Goal: Information Seeking & Learning: Learn about a topic

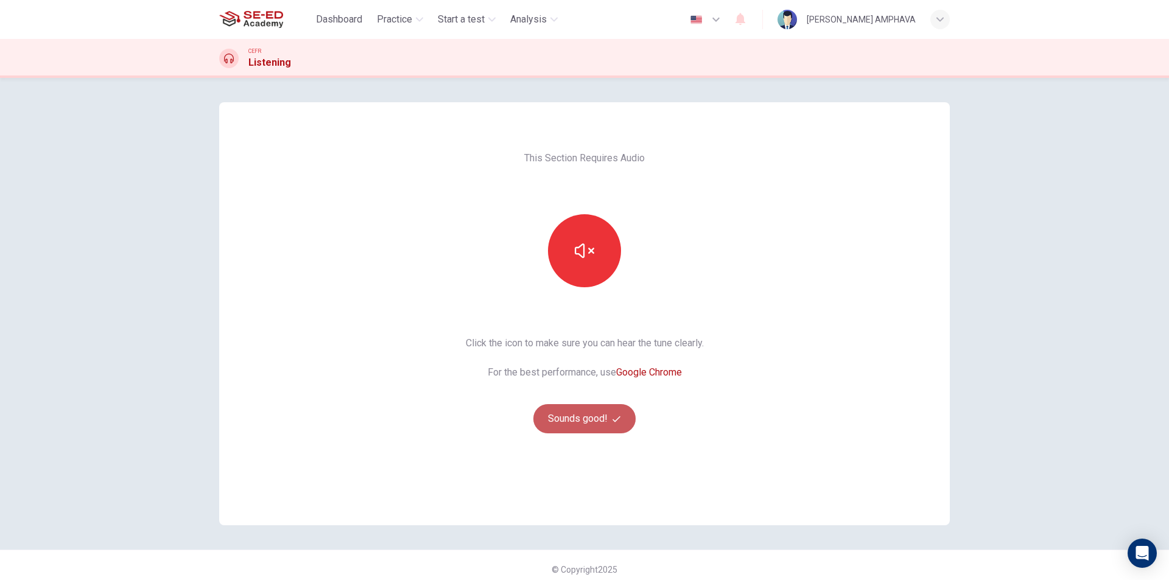
click at [590, 412] on button "Sounds good!" at bounding box center [584, 418] width 102 height 29
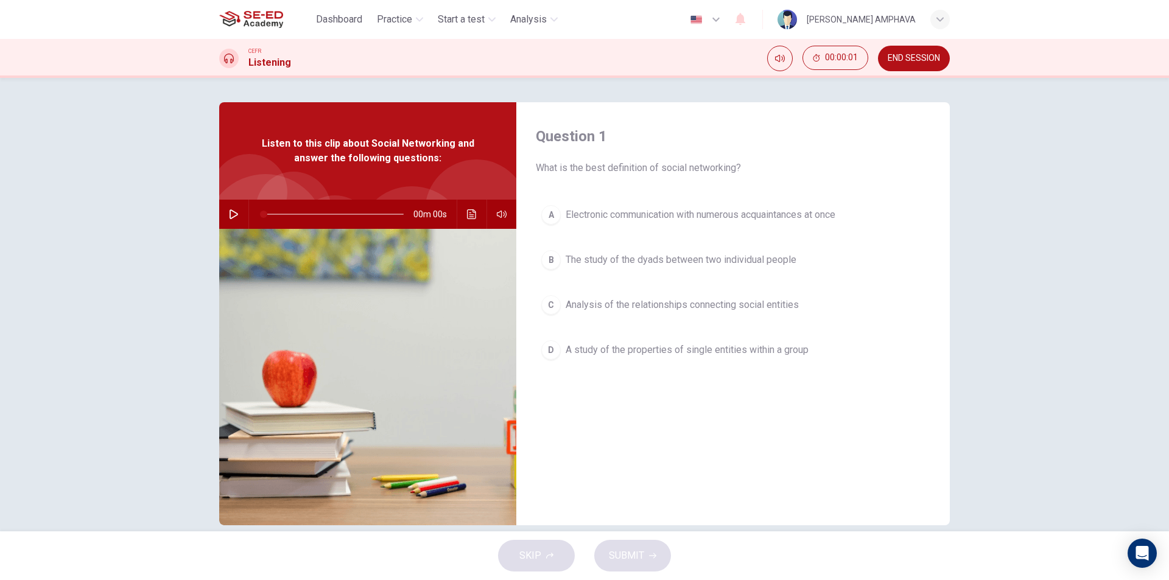
click at [236, 212] on button "button" at bounding box center [233, 214] width 19 height 29
click at [751, 297] on button "C Analysis of the relationships connecting social entities" at bounding box center [733, 305] width 394 height 30
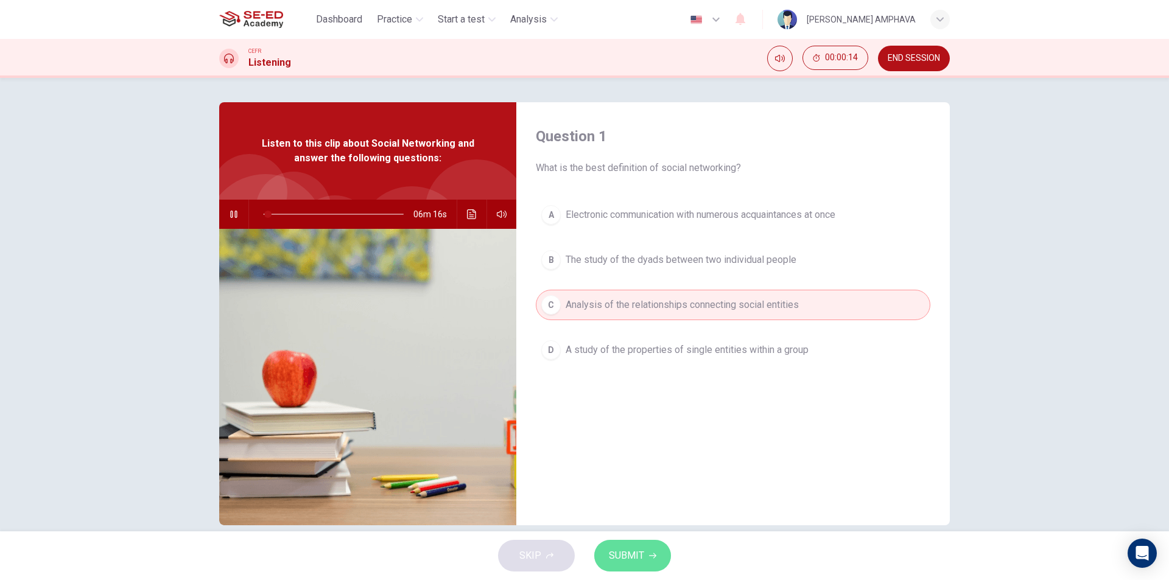
click at [651, 559] on button "SUBMIT" at bounding box center [632, 556] width 77 height 32
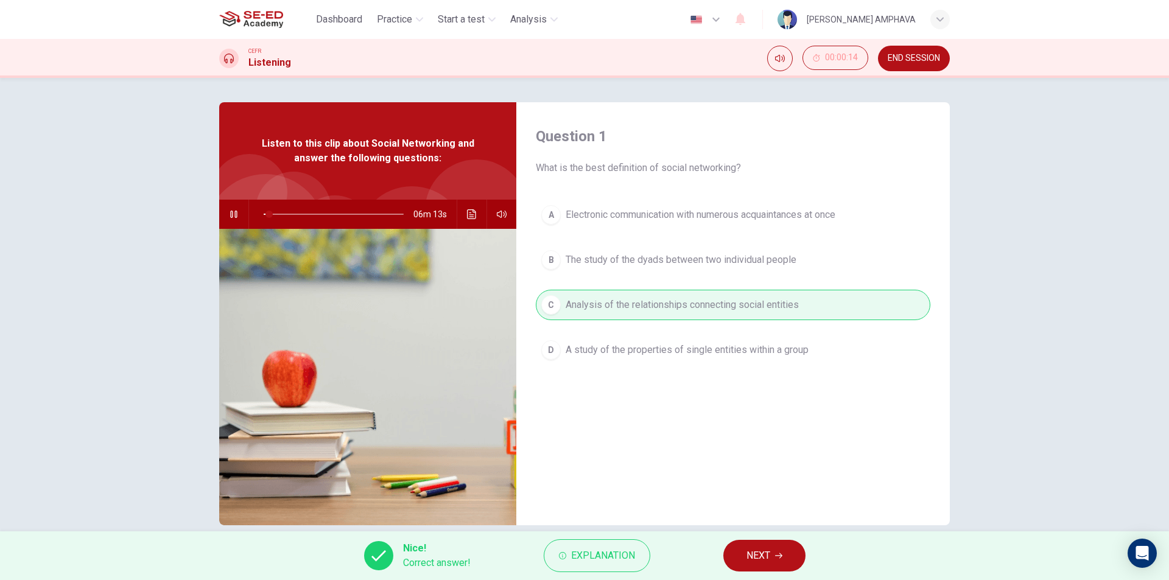
click at [766, 555] on span "NEXT" at bounding box center [758, 555] width 24 height 17
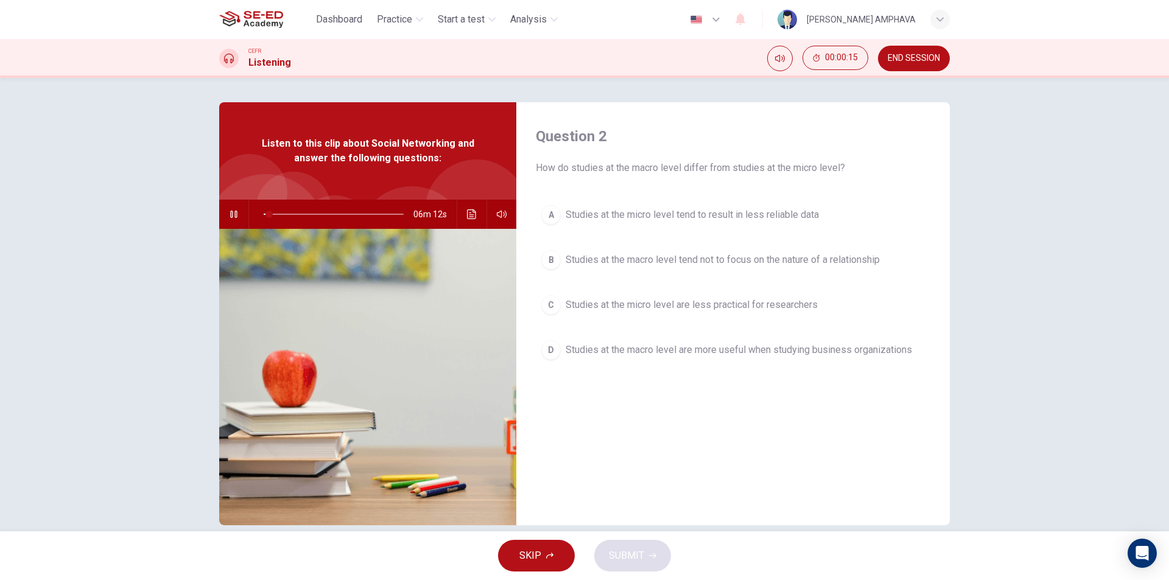
type input "4"
click at [894, 66] on button "END SESSION" at bounding box center [914, 59] width 72 height 26
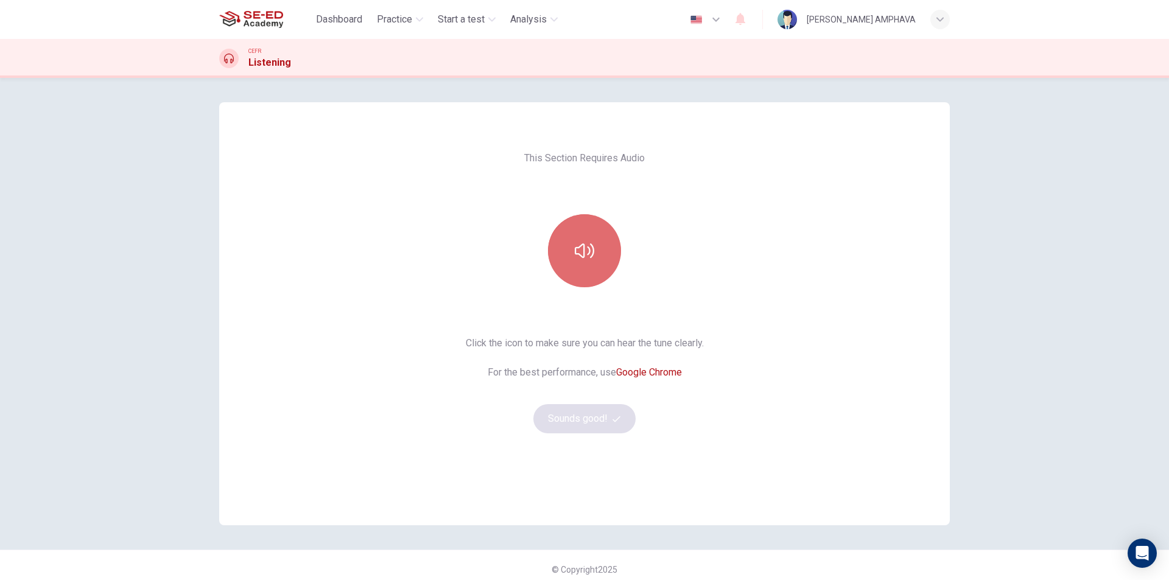
click at [578, 241] on icon "button" at bounding box center [584, 250] width 19 height 19
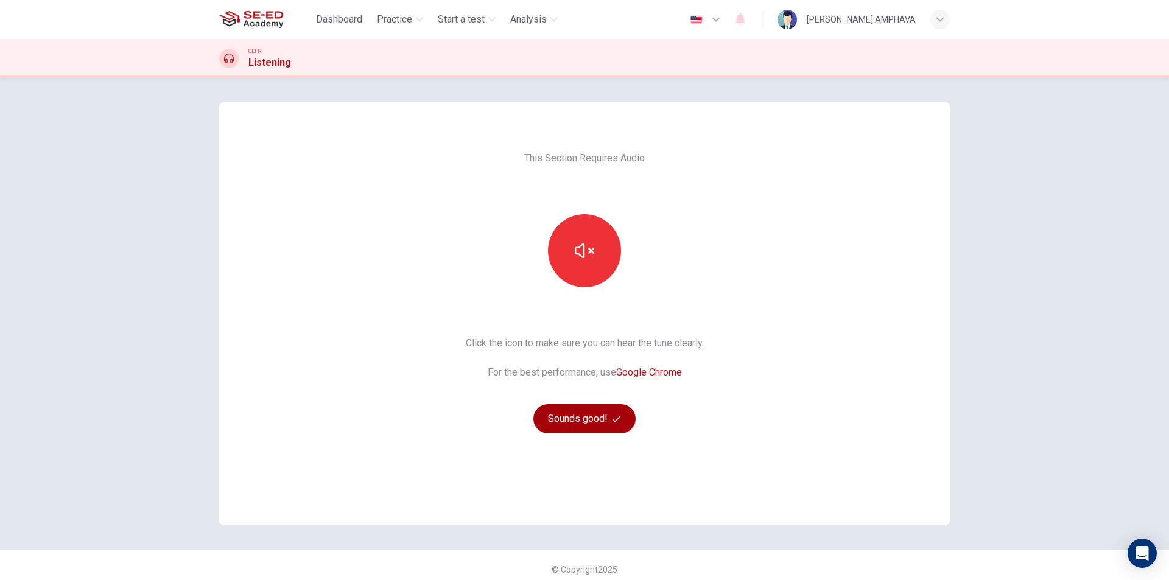
click at [592, 423] on button "Sounds good!" at bounding box center [584, 418] width 102 height 29
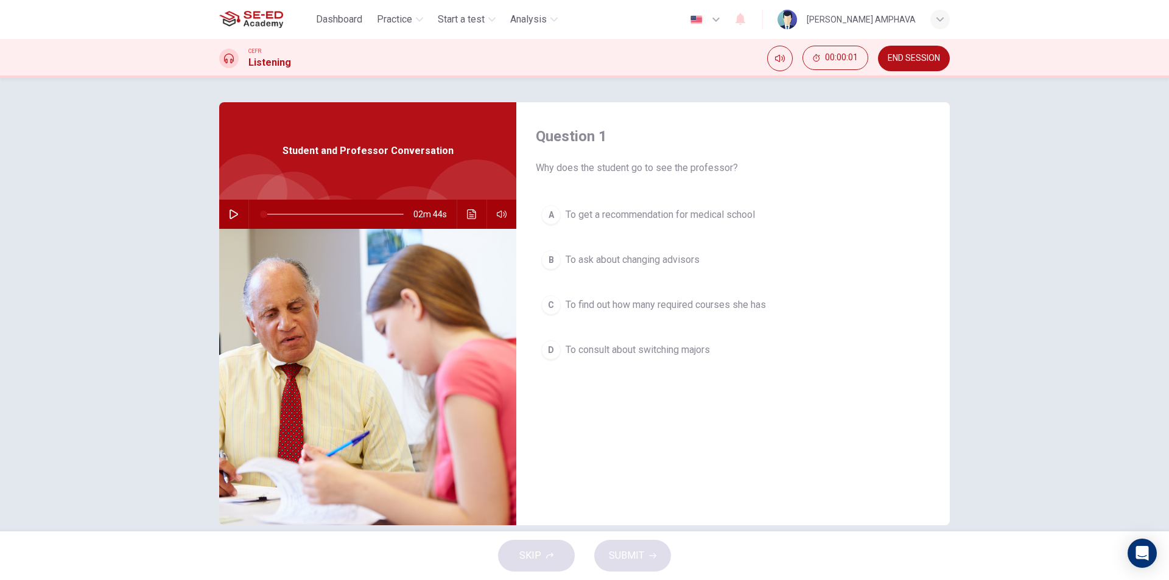
click at [231, 211] on icon "button" at bounding box center [234, 214] width 10 height 10
type input "19"
click at [224, 200] on button "button" at bounding box center [233, 214] width 19 height 29
click at [235, 223] on button "button" at bounding box center [233, 214] width 19 height 29
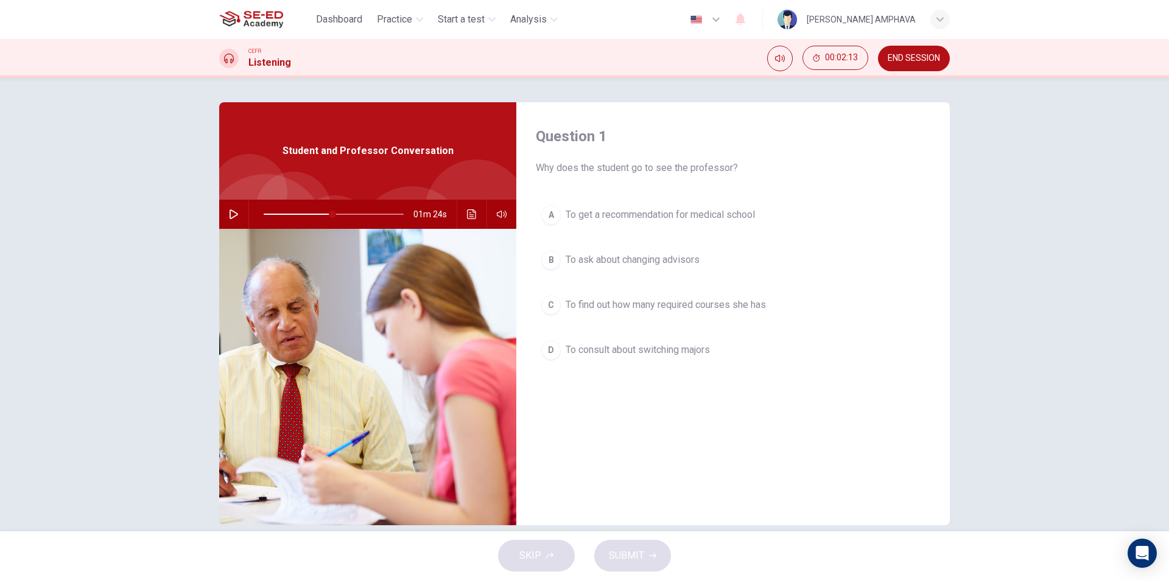
click at [220, 212] on div "01m 24s" at bounding box center [367, 214] width 297 height 29
click at [239, 215] on button "button" at bounding box center [233, 214] width 19 height 29
click at [640, 349] on span "To consult about switching majors" at bounding box center [637, 350] width 144 height 15
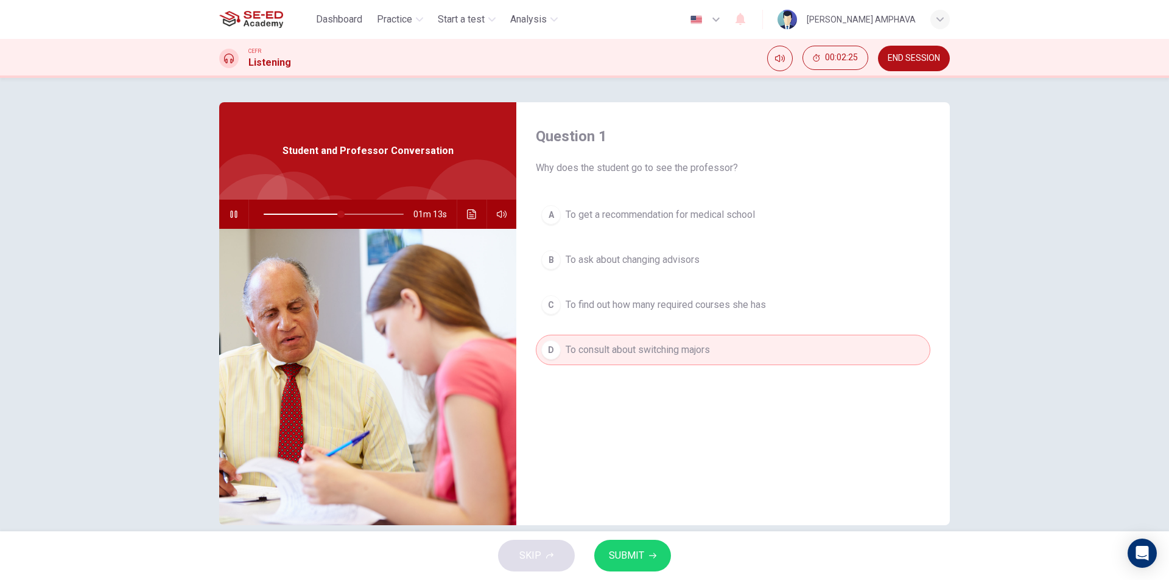
click at [640, 565] on button "SUBMIT" at bounding box center [632, 556] width 77 height 32
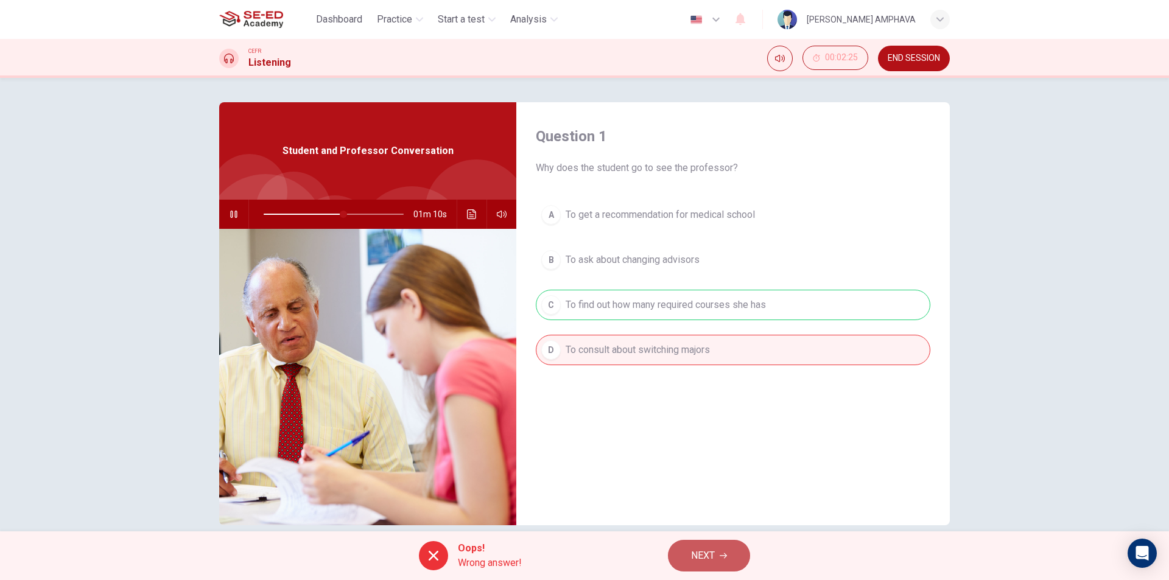
click at [695, 555] on span "NEXT" at bounding box center [703, 555] width 24 height 17
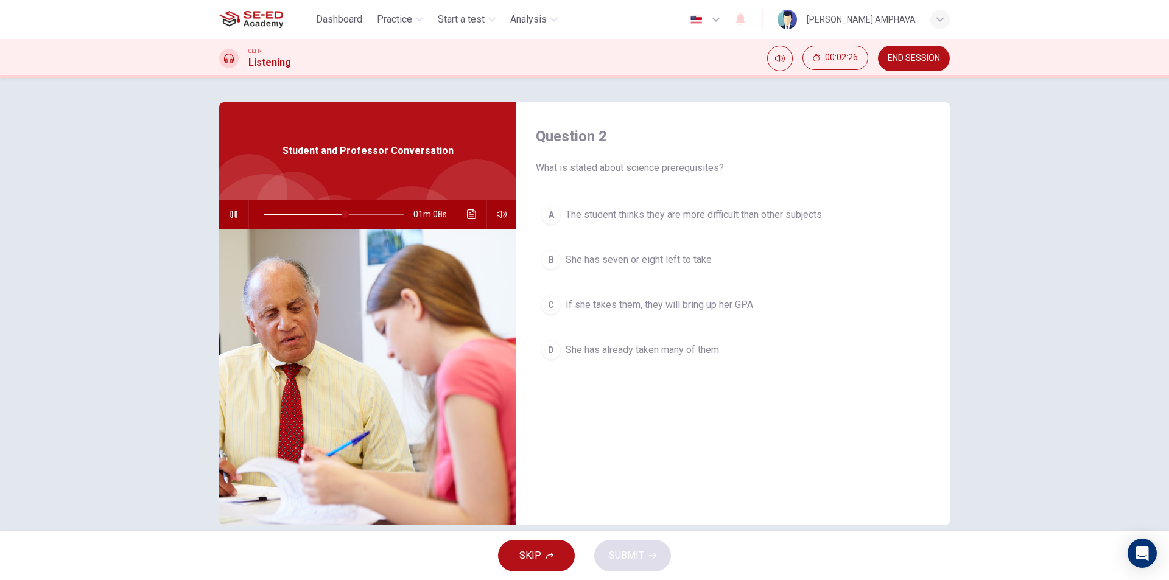
drag, startPoint x: 625, startPoint y: 280, endPoint x: 622, endPoint y: 292, distance: 12.4
click at [624, 280] on div "A The student thinks they are more difficult than other subjects B She has seve…" at bounding box center [733, 295] width 394 height 190
click at [622, 292] on button "C If she takes them, they will bring up her GPA" at bounding box center [733, 305] width 394 height 30
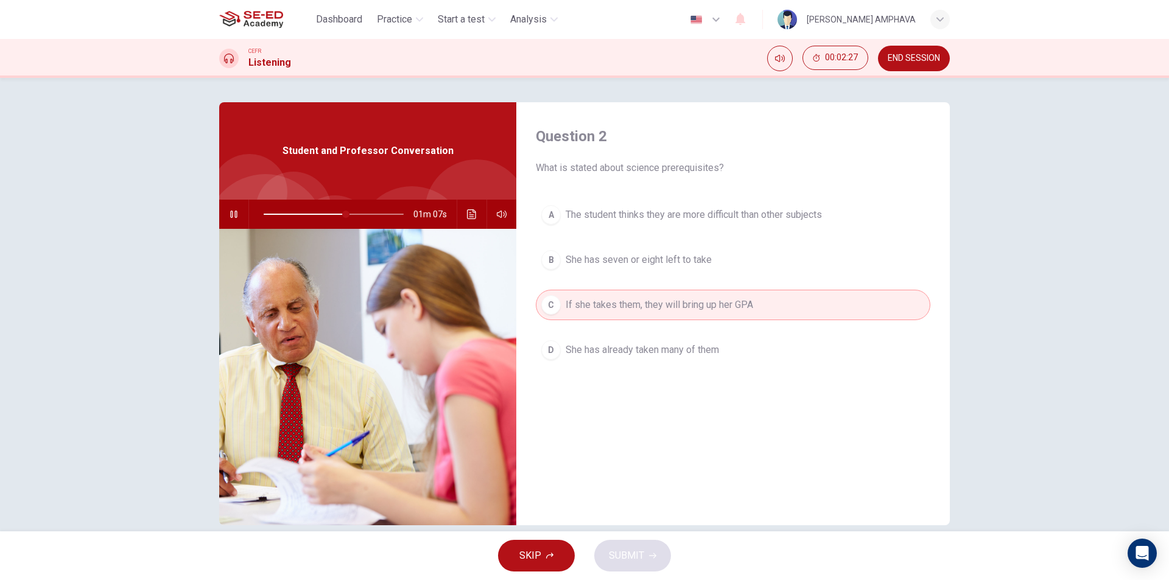
click at [635, 556] on div "SKIP SUBMIT" at bounding box center [584, 555] width 1169 height 49
click at [640, 226] on button "A The student thinks they are more difficult than other subjects" at bounding box center [733, 215] width 394 height 30
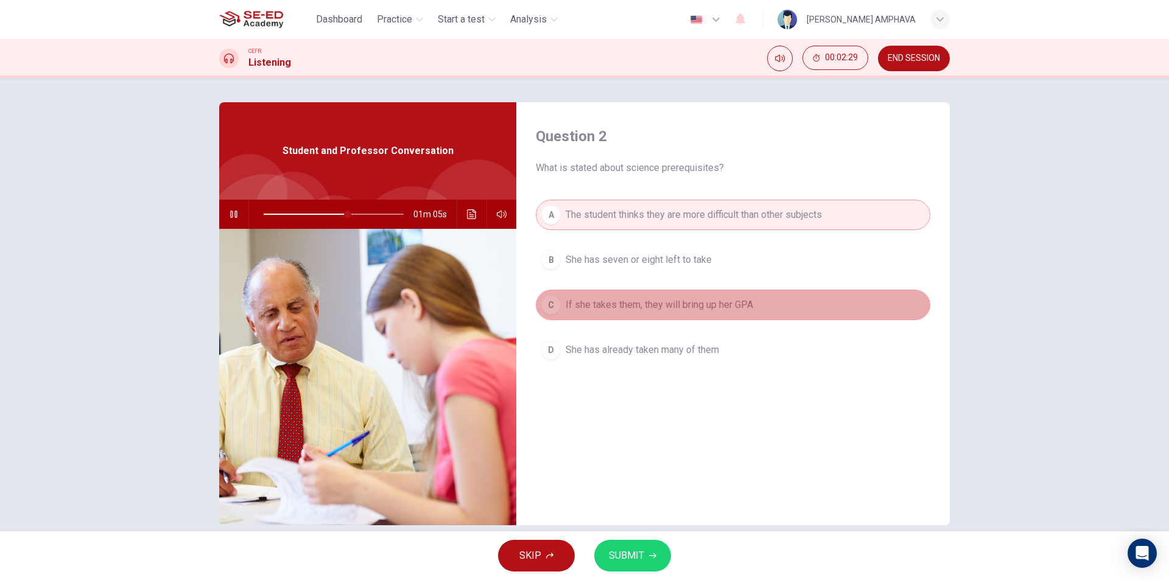
click at [651, 306] on span "If she takes them, they will bring up her GPA" at bounding box center [658, 305] width 187 height 15
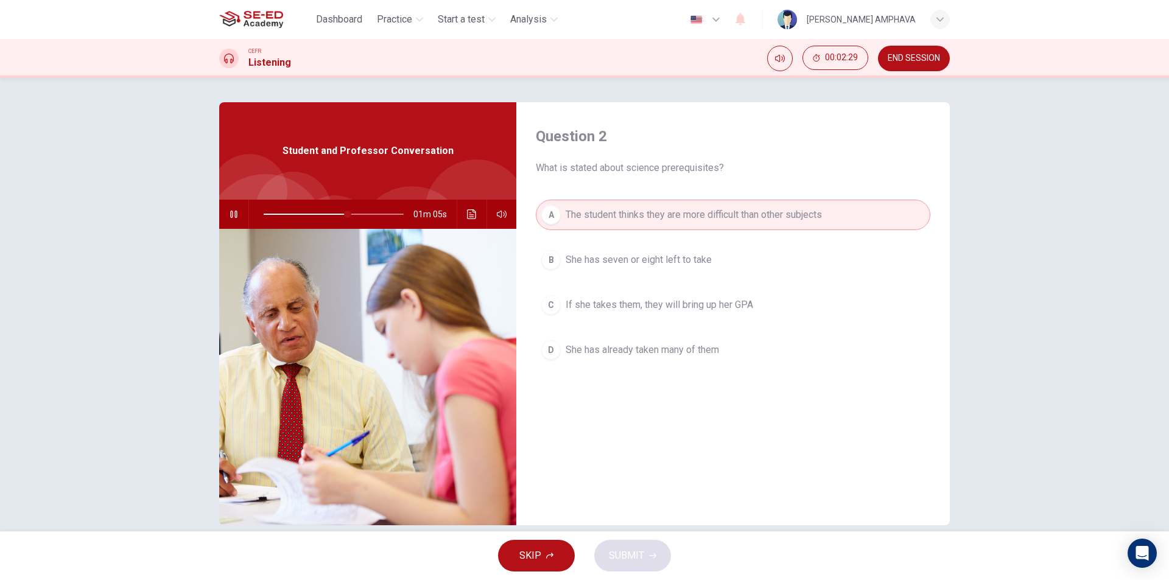
click at [651, 306] on span "If she takes them, they will bring up her GPA" at bounding box center [658, 305] width 187 height 15
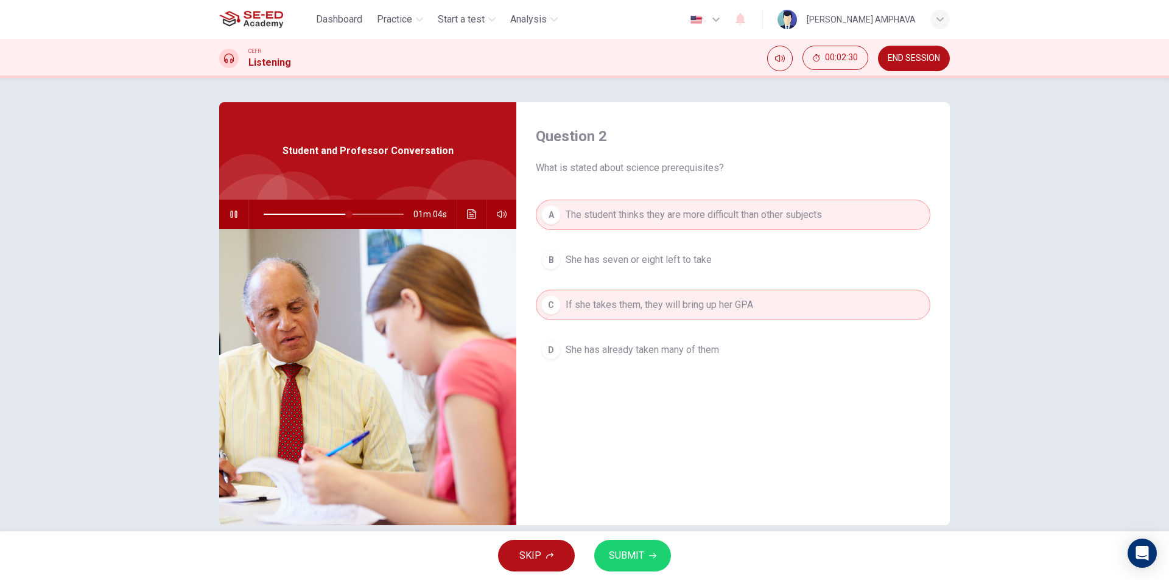
click at [652, 203] on button "A The student thinks they are more difficult than other subjects" at bounding box center [733, 215] width 394 height 30
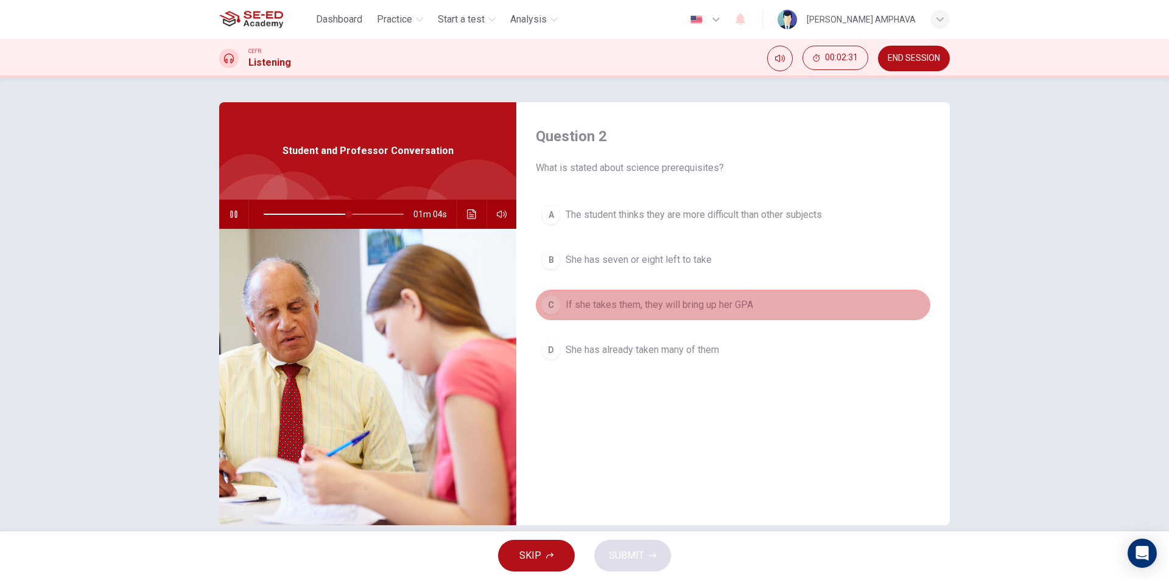
click at [646, 307] on span "If she takes them, they will bring up her GPA" at bounding box center [658, 305] width 187 height 15
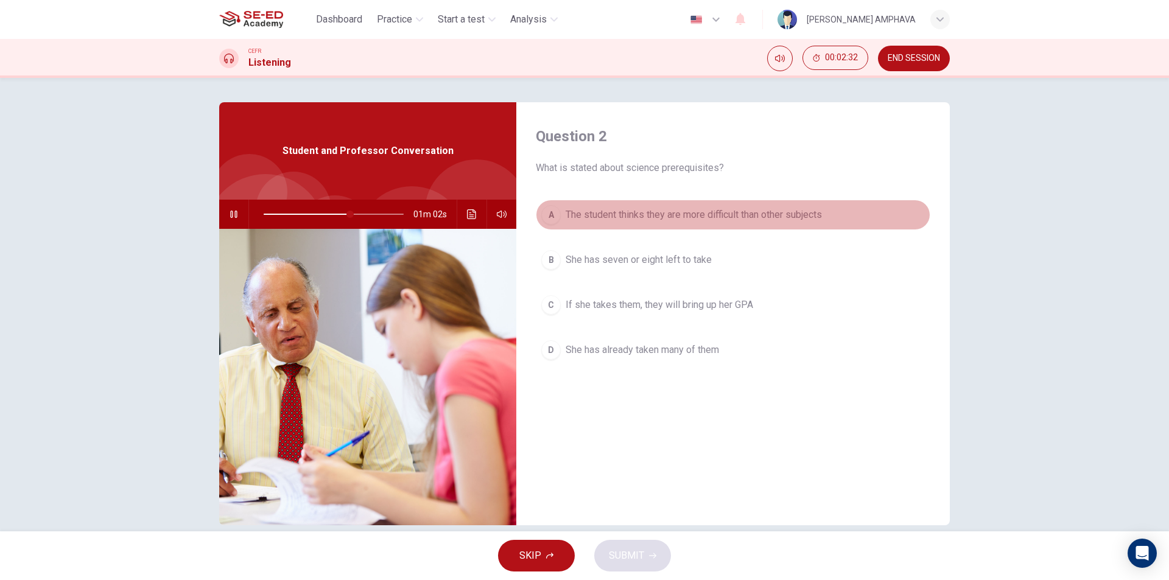
drag, startPoint x: 619, startPoint y: 228, endPoint x: 601, endPoint y: 256, distance: 33.1
click at [618, 228] on button "A The student thinks they are more difficult than other subjects" at bounding box center [733, 215] width 394 height 30
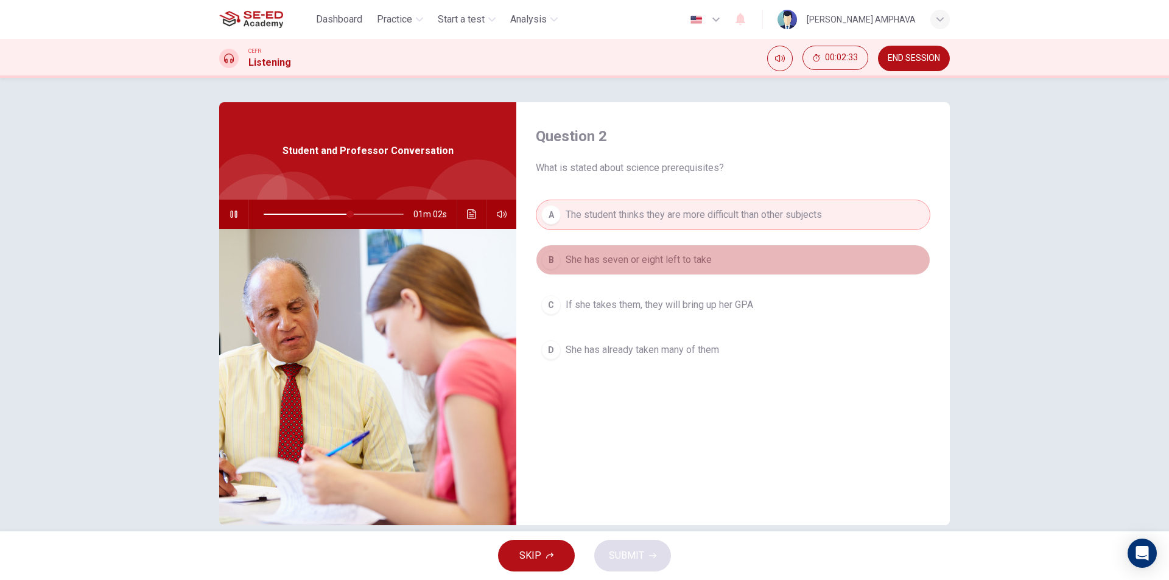
drag, startPoint x: 601, startPoint y: 256, endPoint x: 599, endPoint y: 265, distance: 8.9
click at [601, 257] on span "She has seven or eight left to take" at bounding box center [638, 260] width 146 height 15
click at [597, 271] on button "B She has seven or eight left to take" at bounding box center [733, 260] width 394 height 30
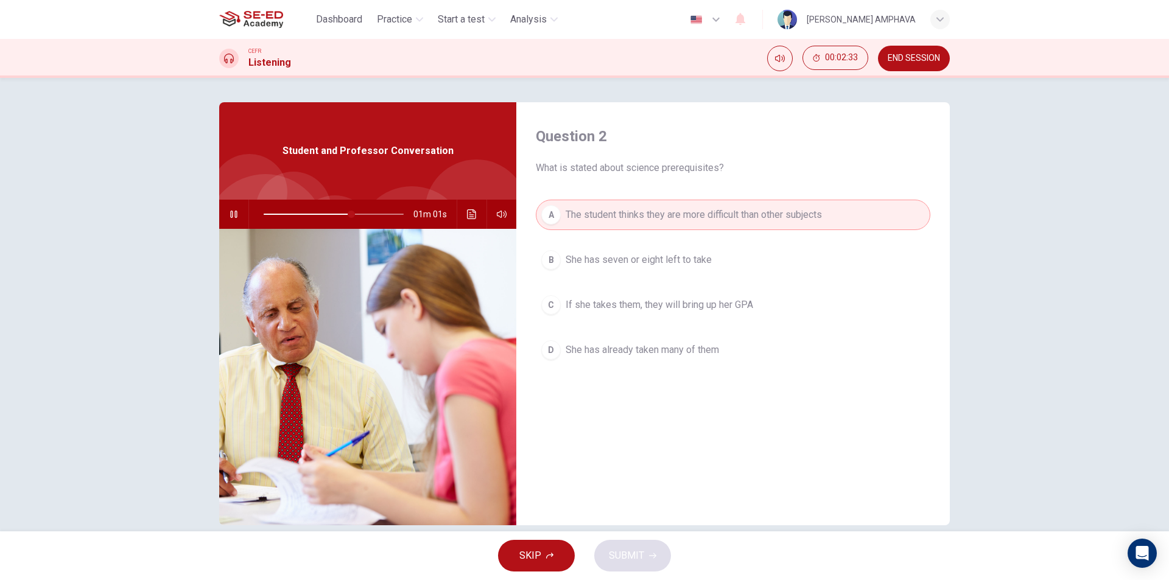
click at [594, 310] on span "If she takes them, they will bring up her GPA" at bounding box center [658, 305] width 187 height 15
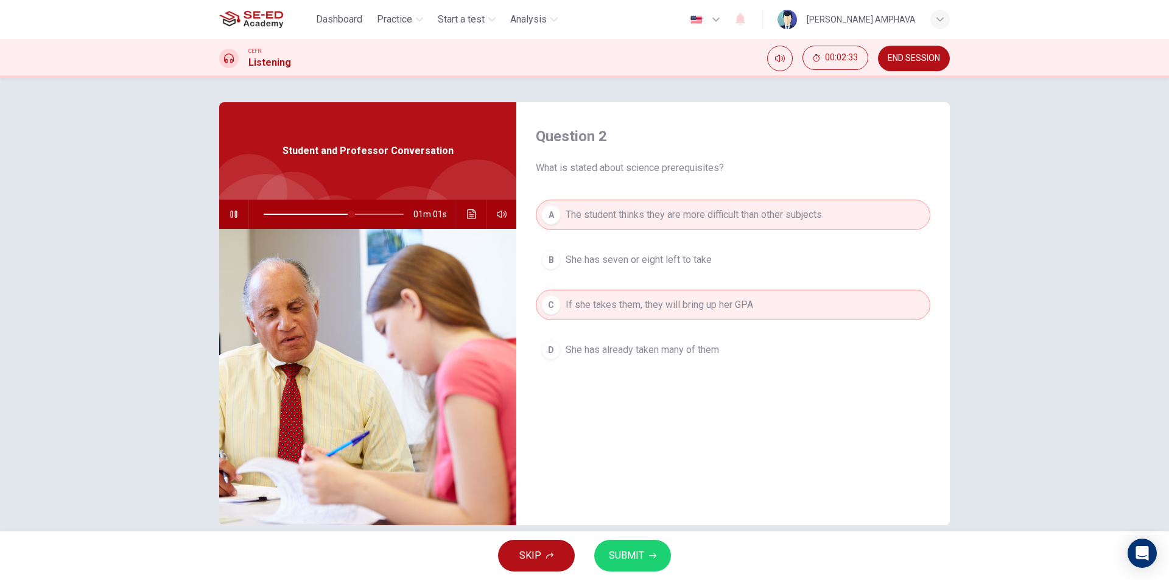
click at [594, 317] on button "C If she takes them, they will bring up her GPA" at bounding box center [733, 305] width 394 height 30
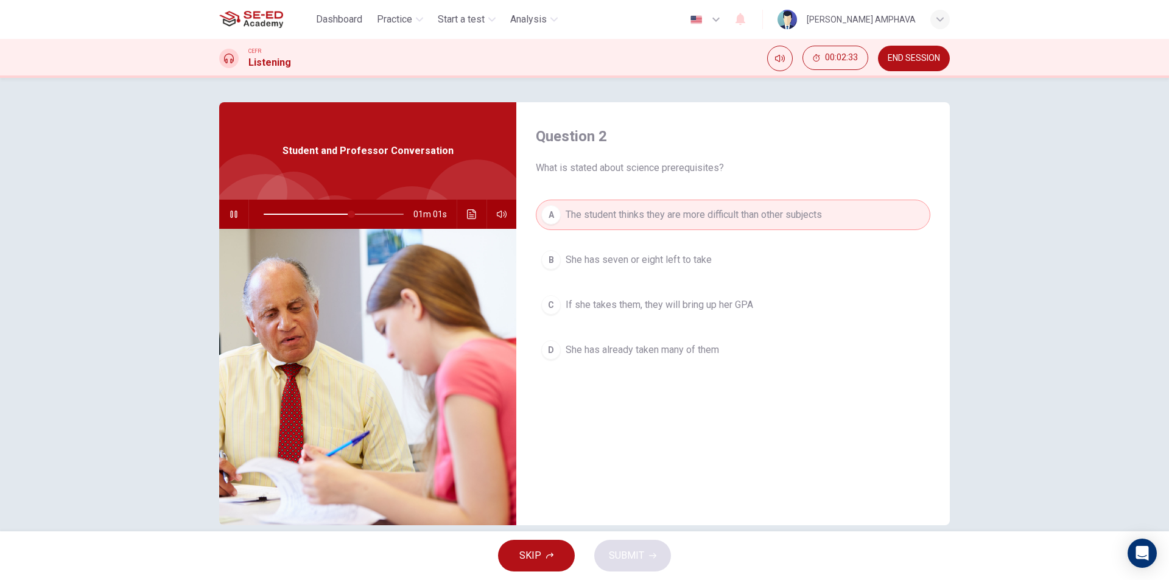
drag, startPoint x: 587, startPoint y: 356, endPoint x: 592, endPoint y: 293, distance: 63.4
click at [587, 355] on span "She has already taken many of them" at bounding box center [641, 350] width 153 height 15
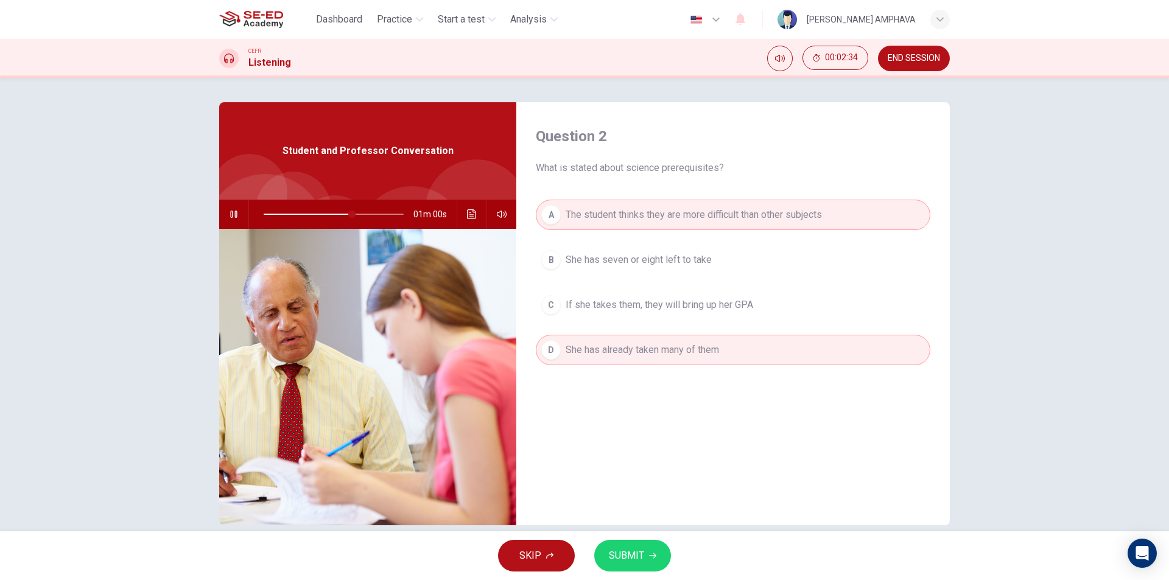
drag, startPoint x: 588, startPoint y: 307, endPoint x: 590, endPoint y: 270, distance: 37.2
click at [588, 303] on span "If she takes them, they will bring up her GPA" at bounding box center [658, 305] width 187 height 15
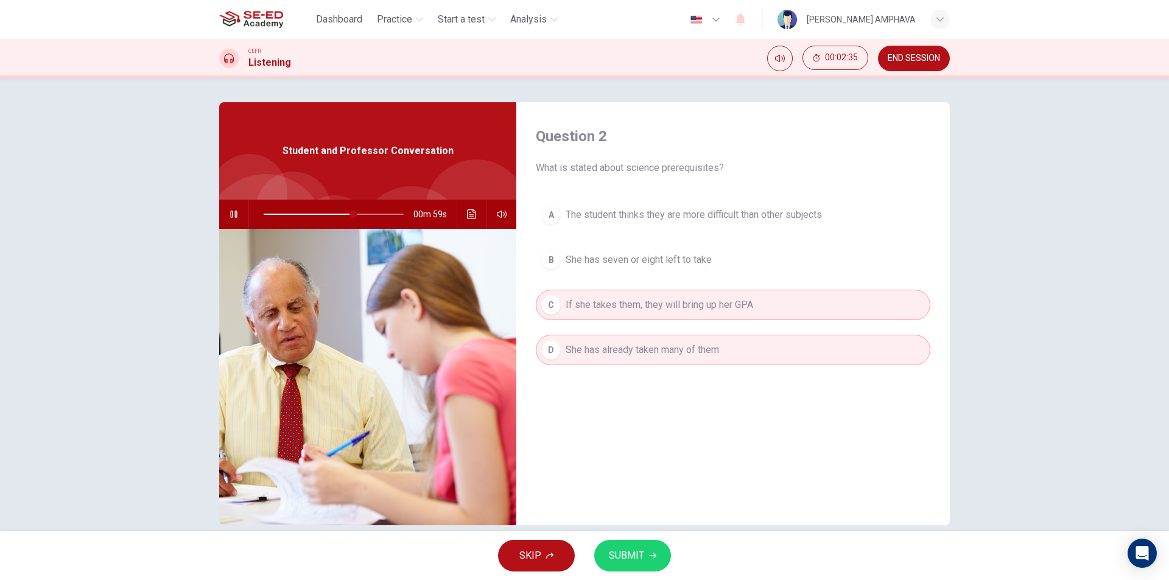
click at [652, 553] on icon "button" at bounding box center [652, 555] width 7 height 7
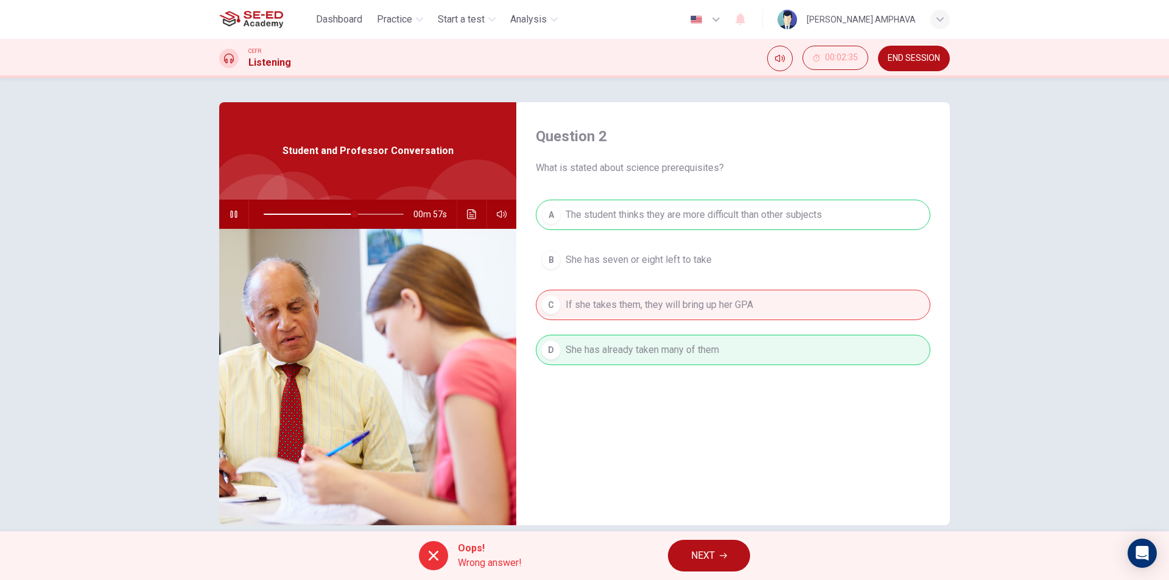
click at [723, 545] on button "NEXT" at bounding box center [709, 556] width 82 height 32
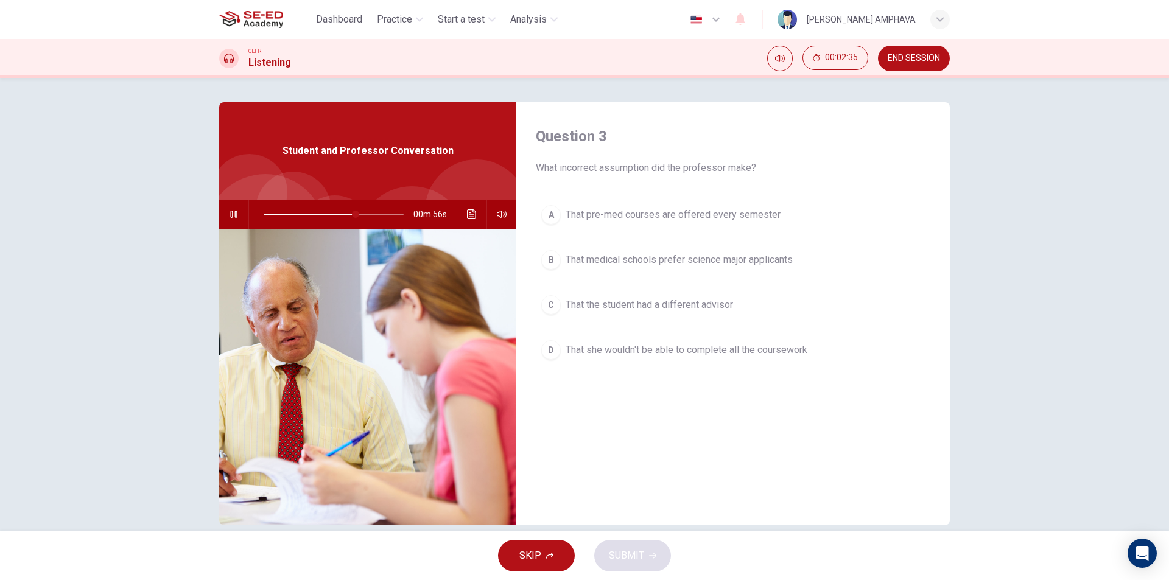
drag, startPoint x: 617, startPoint y: 220, endPoint x: 621, endPoint y: 295, distance: 75.6
click at [617, 223] on button "A That pre-med courses are offered every semester" at bounding box center [733, 215] width 394 height 30
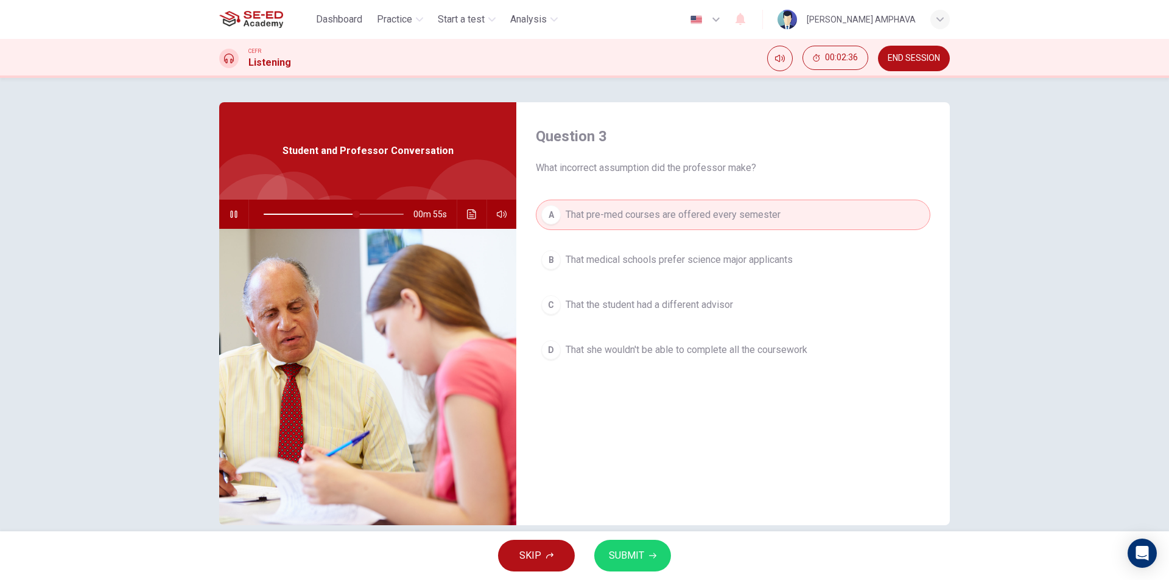
click at [636, 345] on span "That she wouldn't be able to complete all the coursework" at bounding box center [686, 350] width 242 height 15
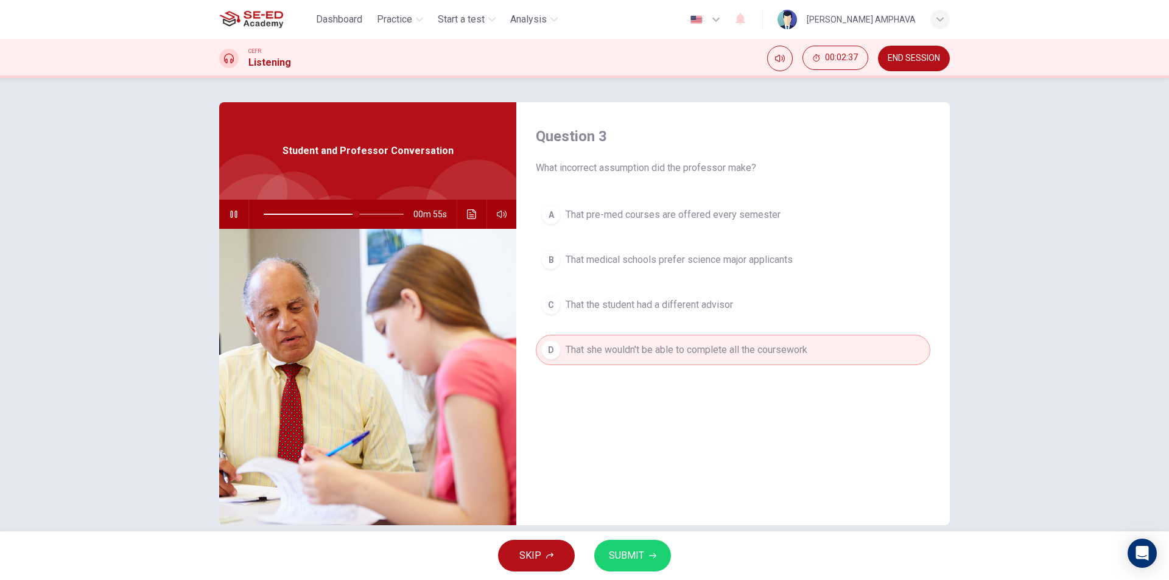
click at [629, 555] on span "SUBMIT" at bounding box center [626, 555] width 35 height 17
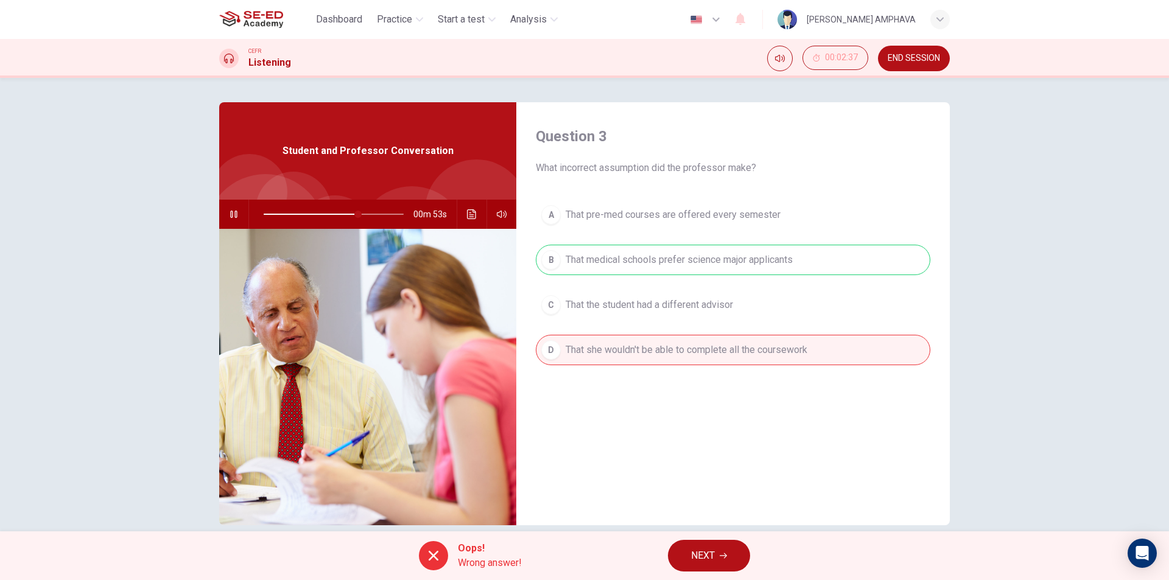
click at [709, 550] on span "NEXT" at bounding box center [703, 555] width 24 height 17
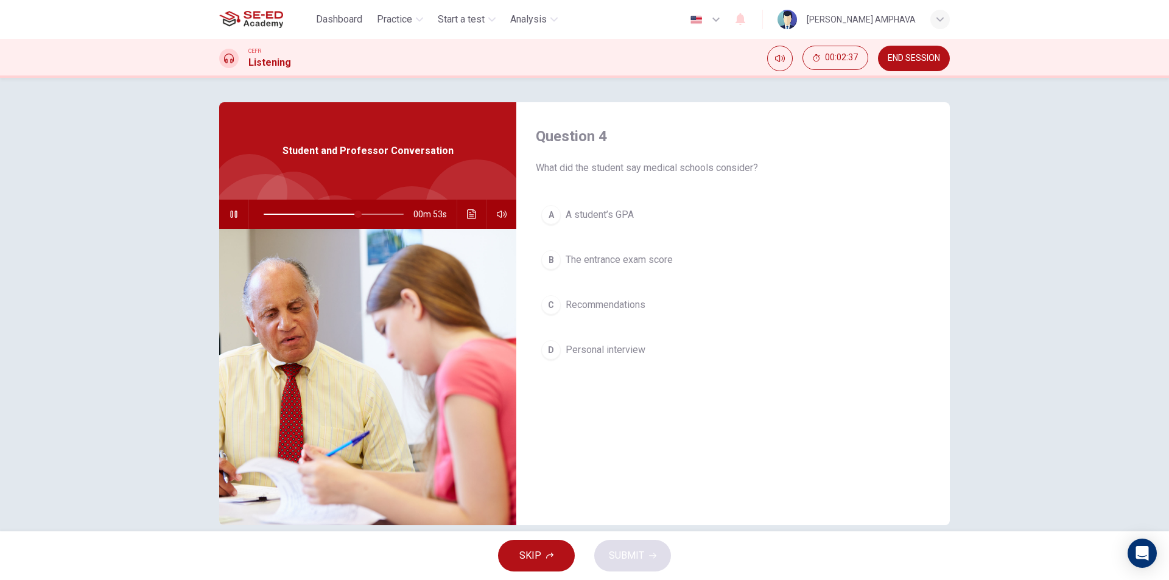
click at [608, 341] on button "D Personal interview" at bounding box center [733, 350] width 394 height 30
click at [611, 216] on span "A student’s GPA" at bounding box center [599, 215] width 68 height 15
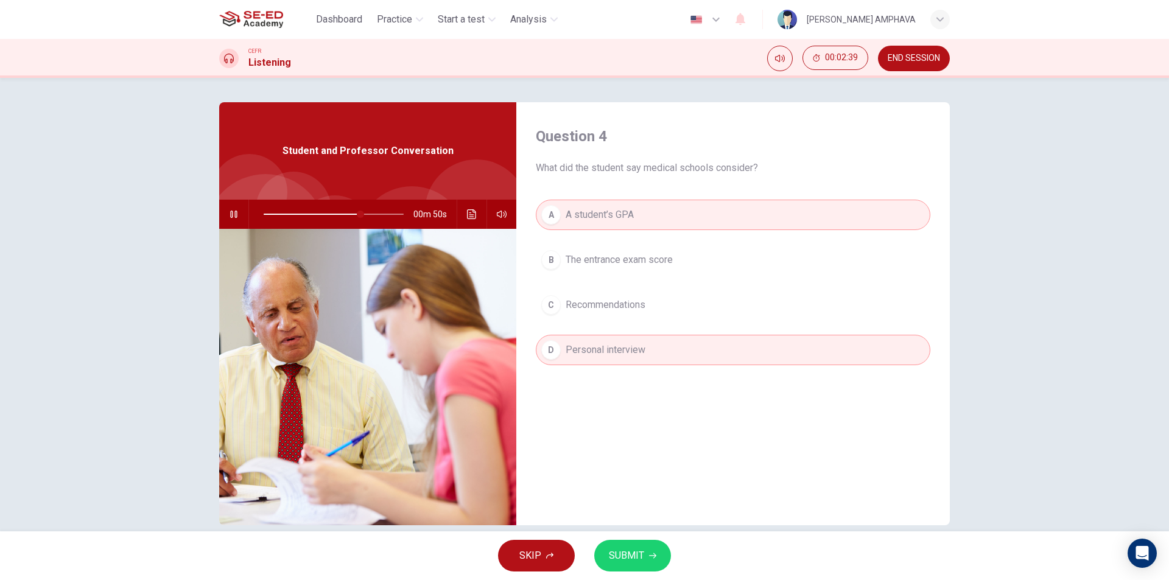
drag, startPoint x: 656, startPoint y: 557, endPoint x: 646, endPoint y: 530, distance: 29.3
click at [654, 555] on button "SUBMIT" at bounding box center [632, 556] width 77 height 32
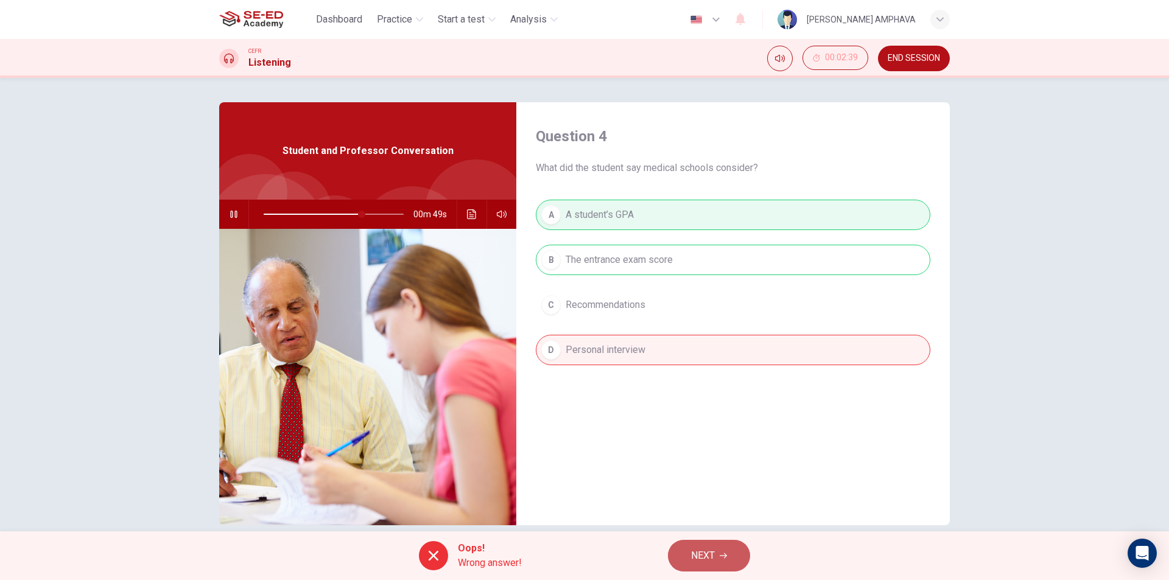
drag, startPoint x: 701, startPoint y: 544, endPoint x: 701, endPoint y: 533, distance: 11.0
click at [701, 543] on button "NEXT" at bounding box center [709, 556] width 82 height 32
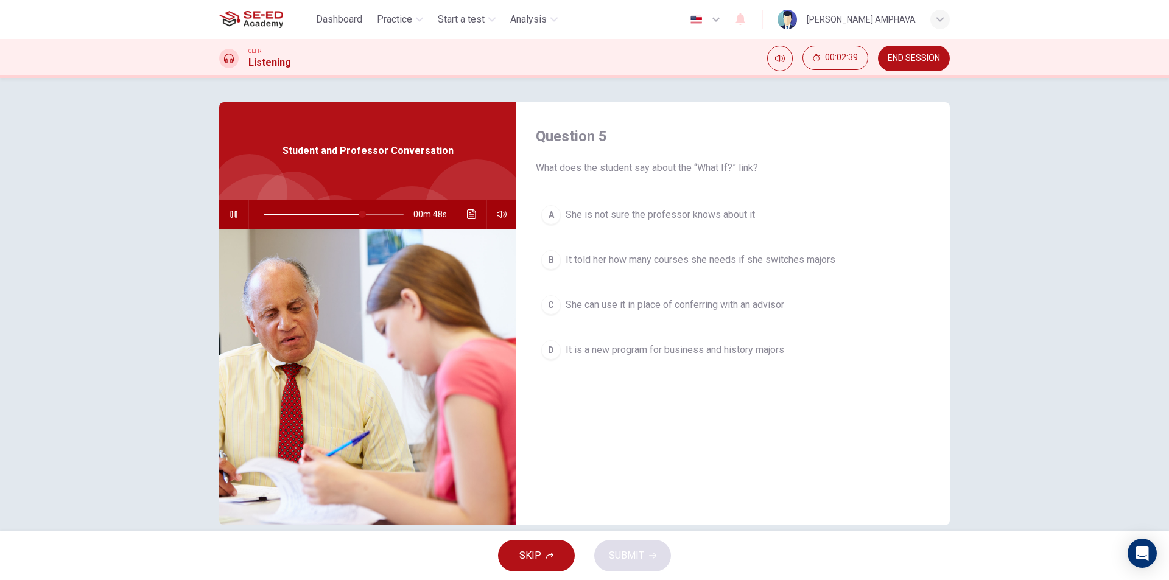
click at [626, 260] on span "It told her how many courses she needs if she switches majors" at bounding box center [700, 260] width 270 height 15
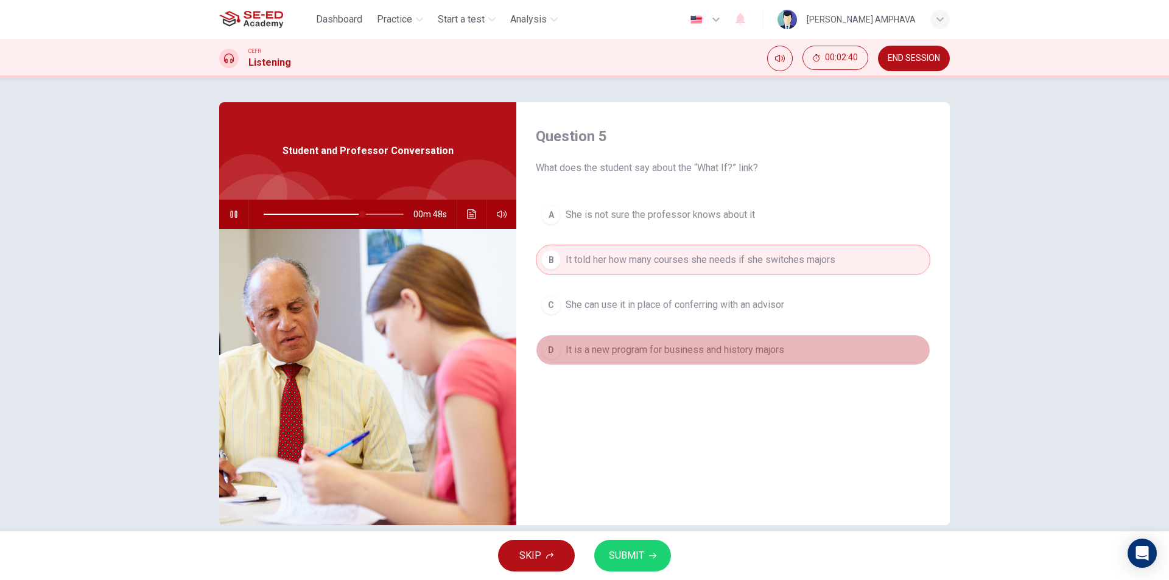
click at [636, 335] on button "D It is a new program for business and history majors" at bounding box center [733, 350] width 394 height 30
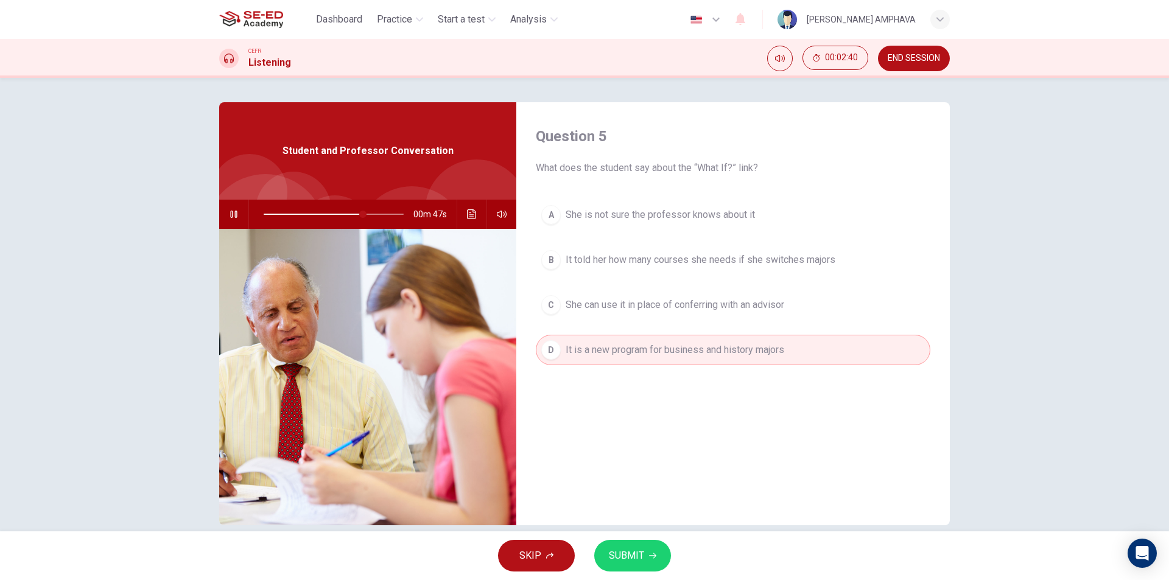
click at [639, 565] on button "SUBMIT" at bounding box center [632, 556] width 77 height 32
type input "72"
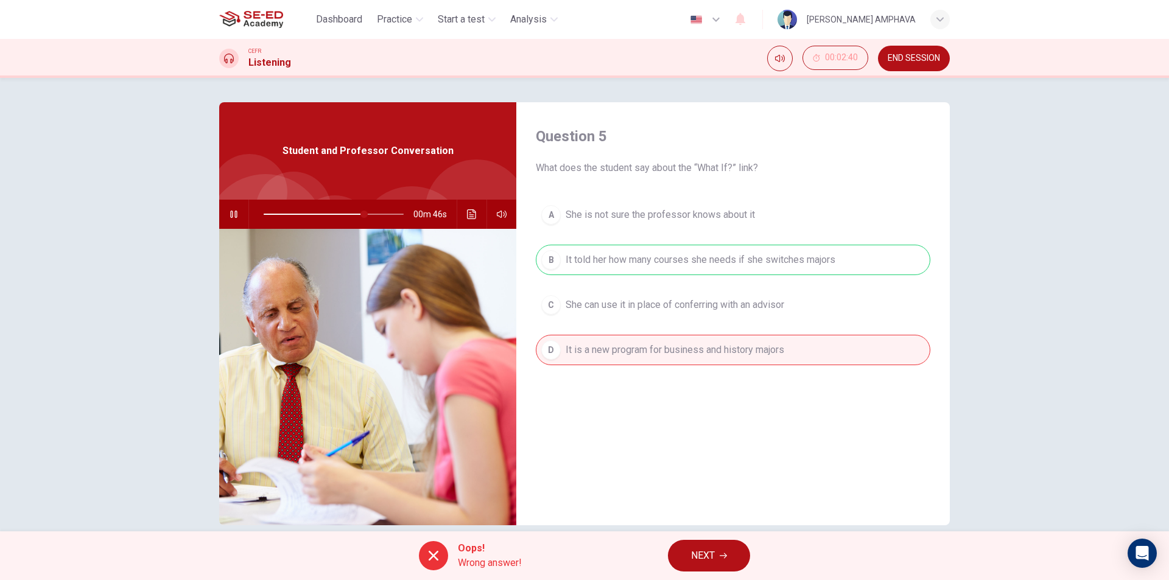
click at [731, 555] on button "NEXT" at bounding box center [709, 556] width 82 height 32
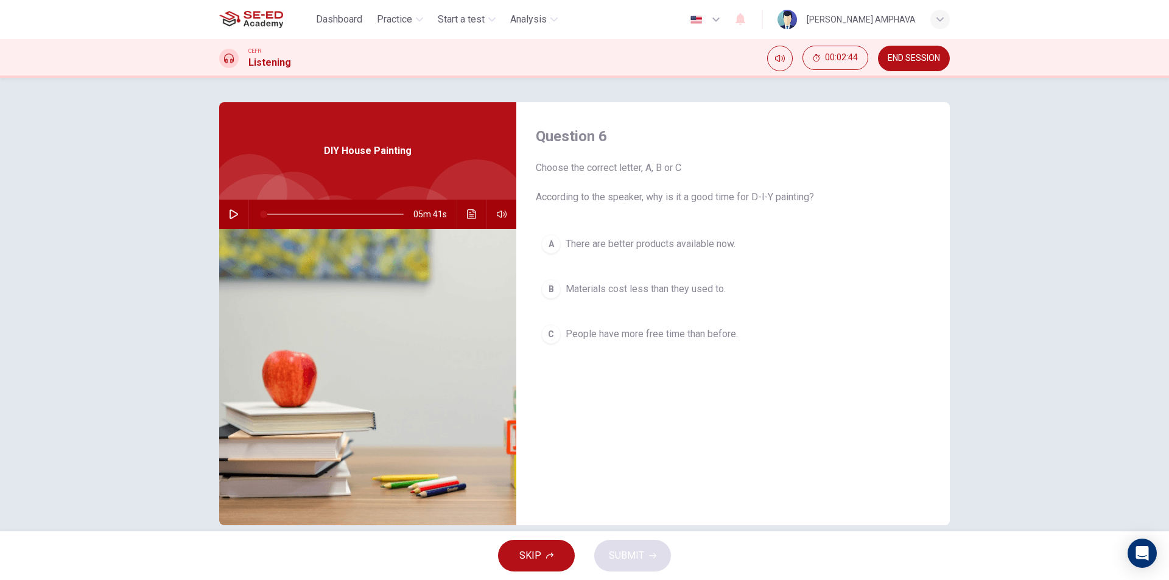
click at [695, 234] on button "A There are better products available now." at bounding box center [733, 244] width 394 height 30
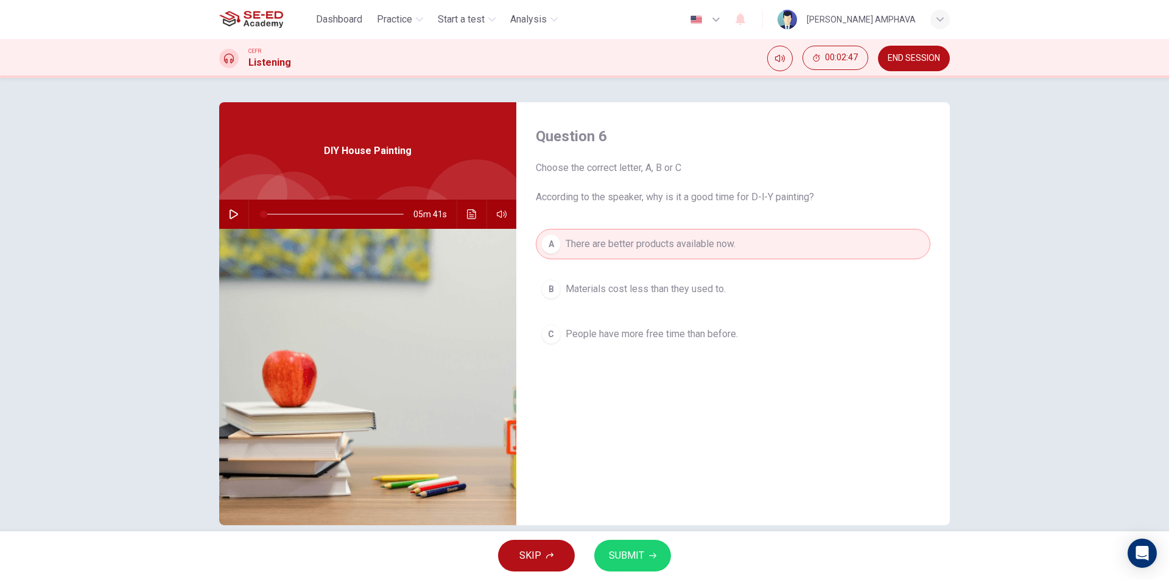
click at [637, 545] on button "SUBMIT" at bounding box center [632, 556] width 77 height 32
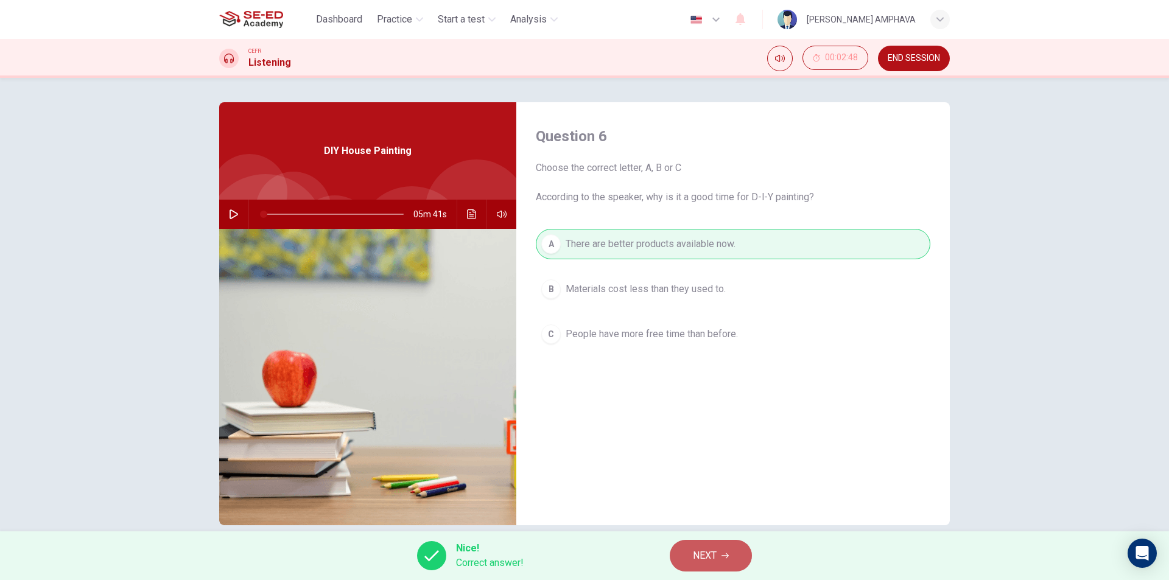
click at [709, 554] on span "NEXT" at bounding box center [705, 555] width 24 height 17
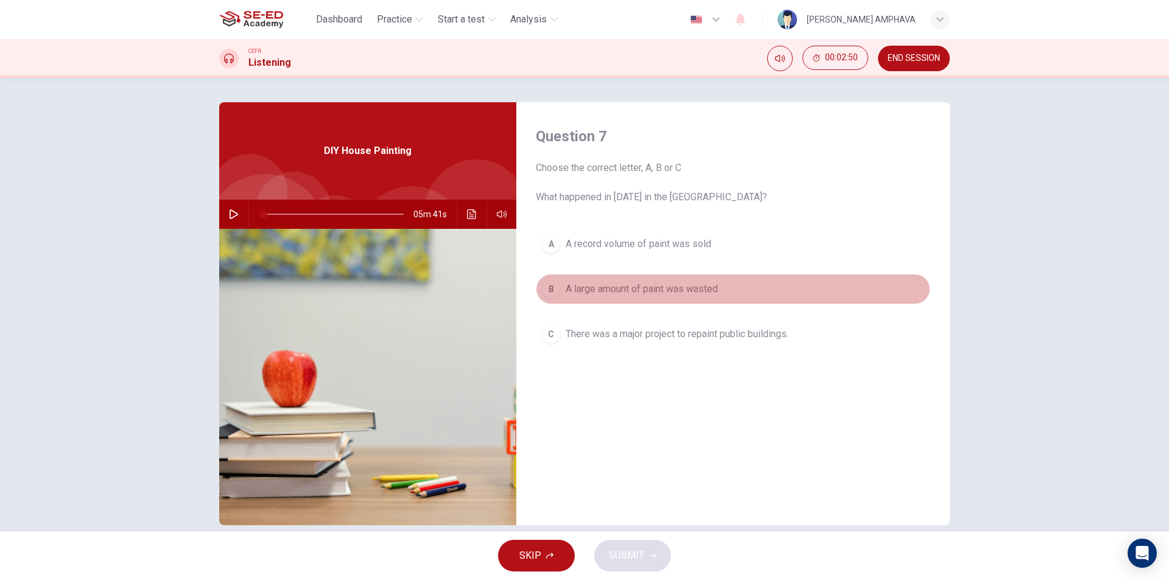
click at [673, 304] on button "B A large amount of paint was wasted" at bounding box center [733, 289] width 394 height 30
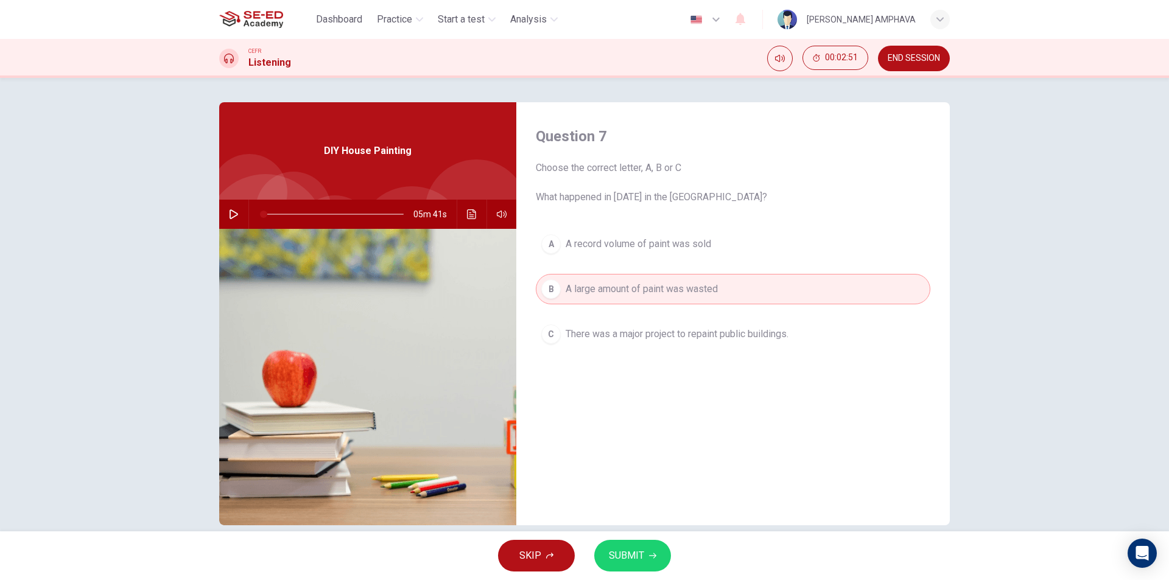
click at [634, 542] on button "SUBMIT" at bounding box center [632, 556] width 77 height 32
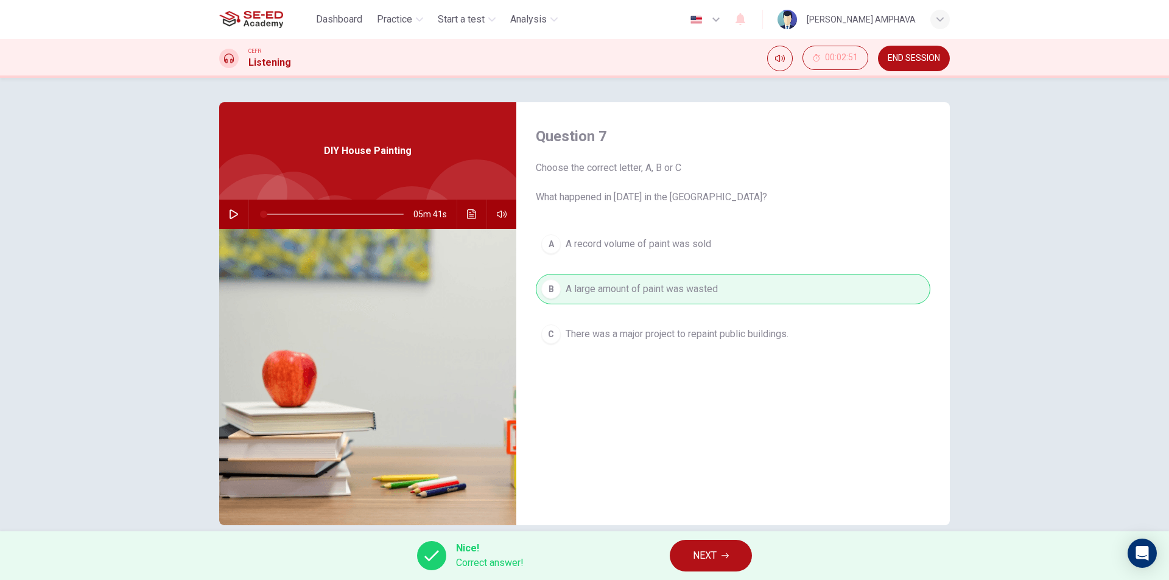
drag, startPoint x: 712, startPoint y: 570, endPoint x: 710, endPoint y: 559, distance: 10.5
click at [712, 568] on button "NEXT" at bounding box center [711, 556] width 82 height 32
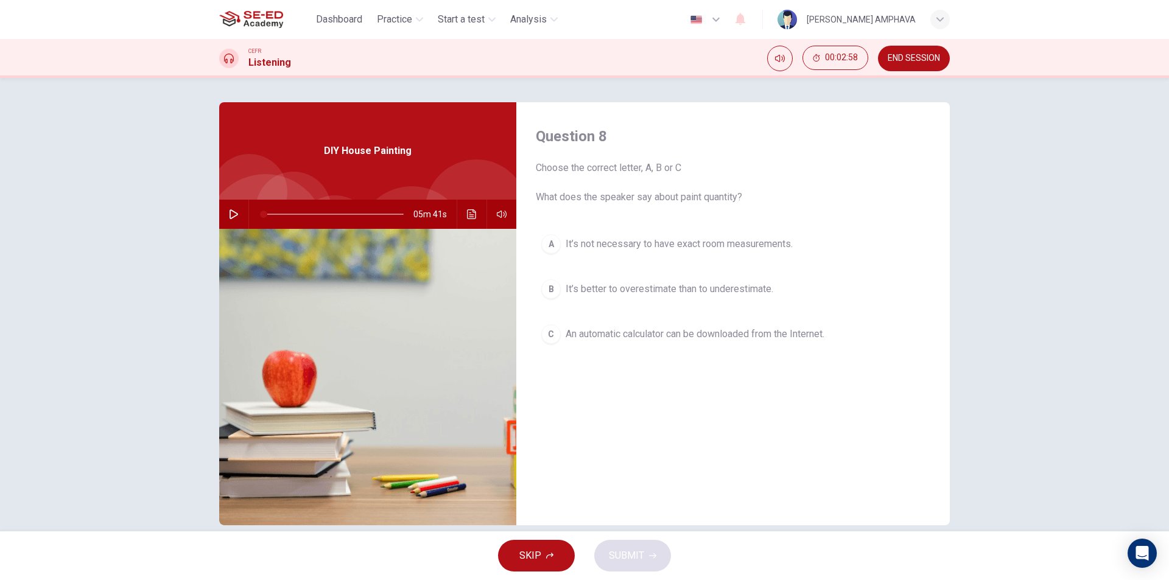
click at [640, 335] on span "An automatic calculator can be downloaded from the Internet." at bounding box center [694, 334] width 259 height 15
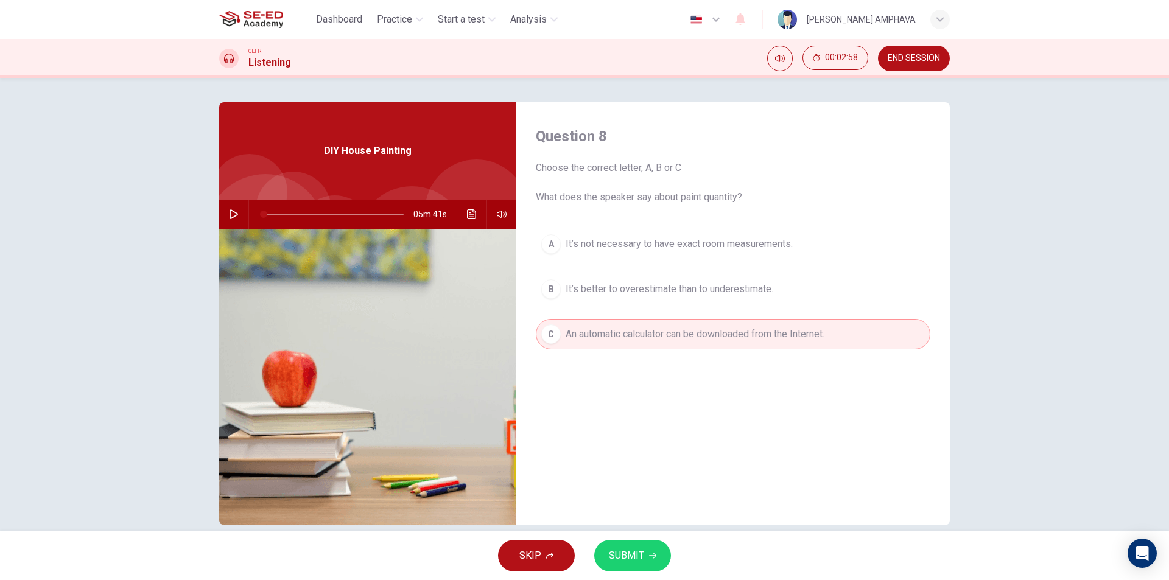
click at [640, 562] on span "SUBMIT" at bounding box center [626, 555] width 35 height 17
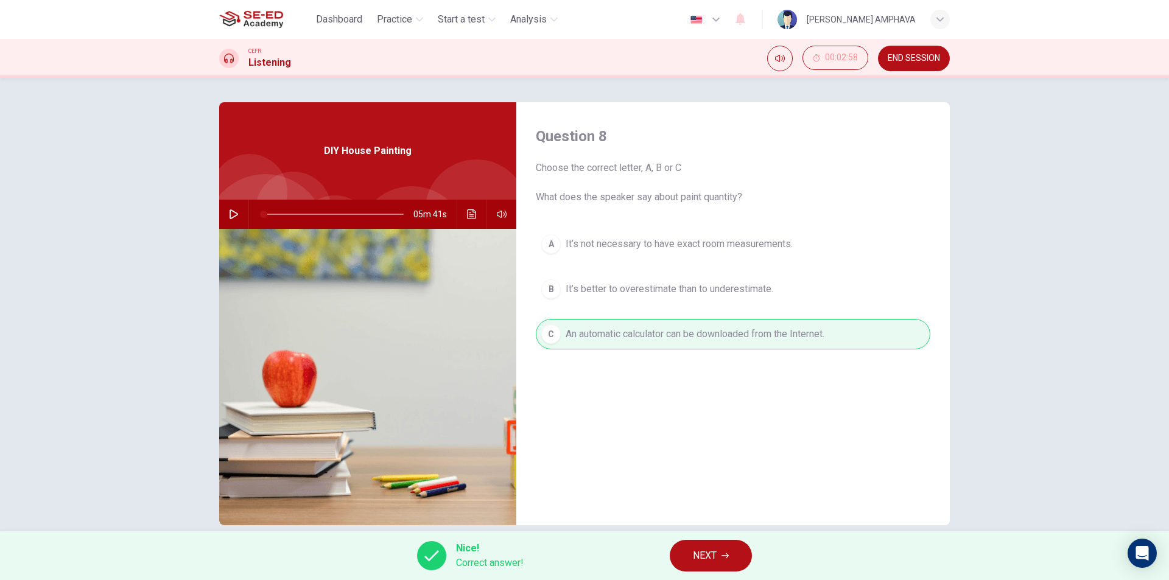
click at [709, 564] on span "NEXT" at bounding box center [705, 555] width 24 height 17
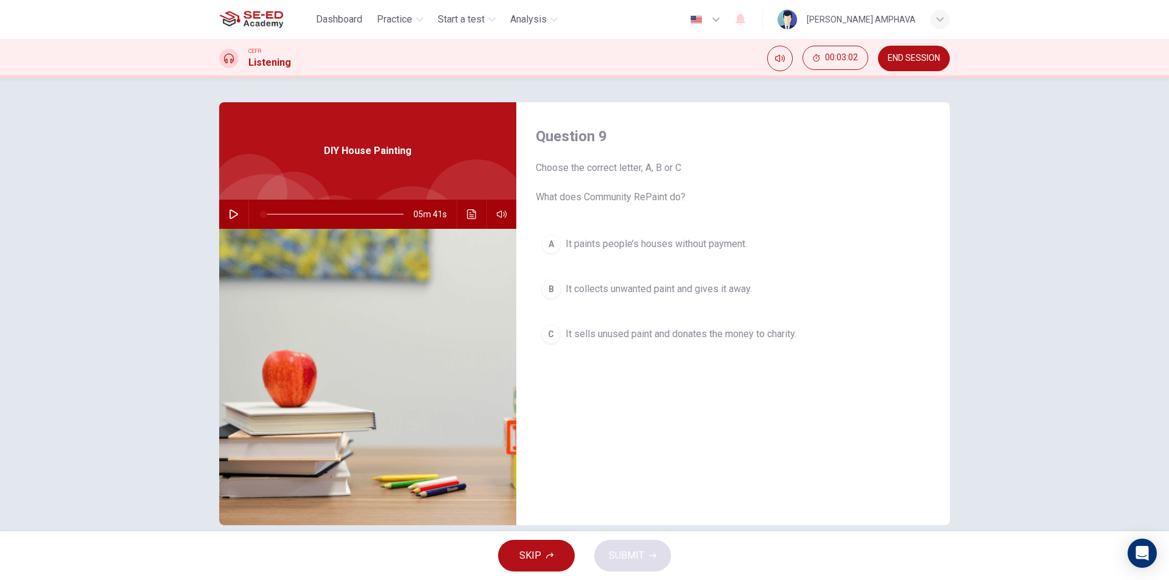
click at [601, 293] on span "It collects unwanted paint and gives it away." at bounding box center [658, 289] width 186 height 15
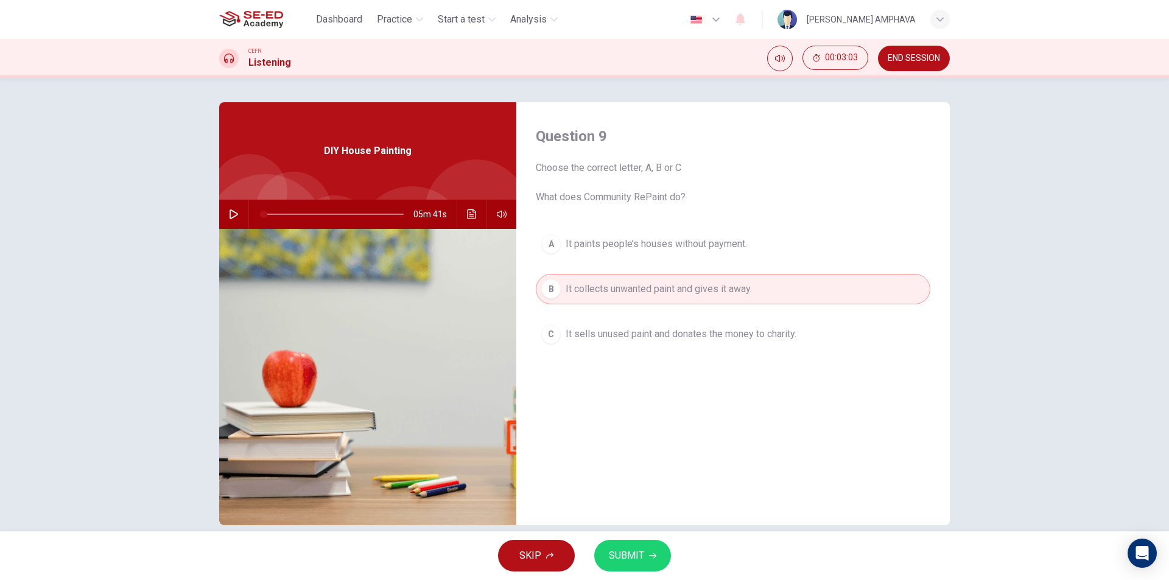
click at [646, 550] on button "SUBMIT" at bounding box center [632, 556] width 77 height 32
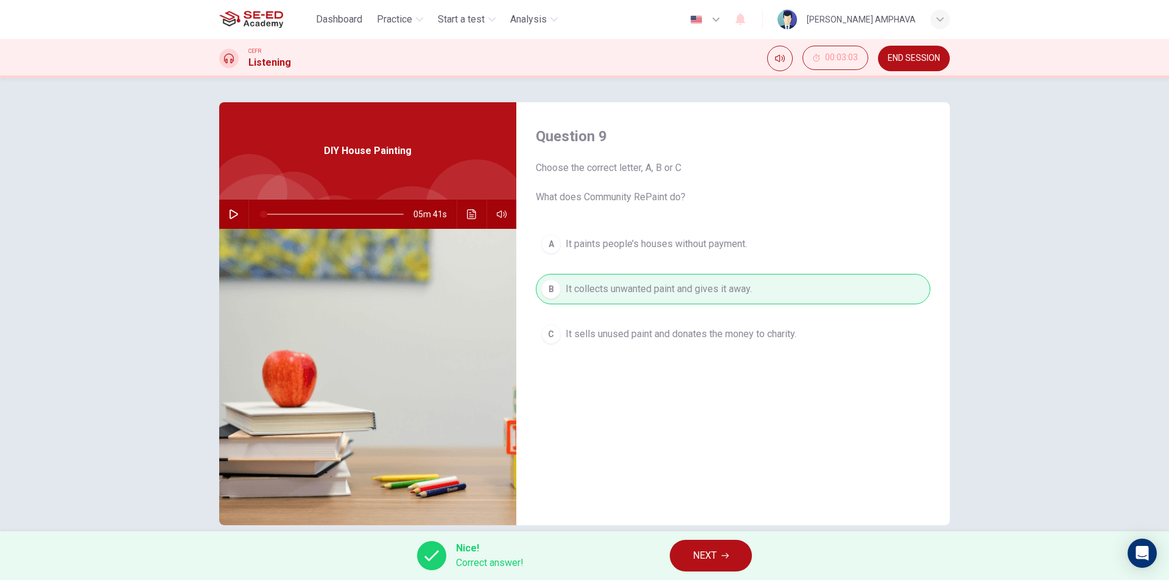
click at [690, 537] on div "Nice! Correct answer! NEXT" at bounding box center [584, 555] width 1169 height 49
click at [693, 552] on button "NEXT" at bounding box center [711, 556] width 82 height 32
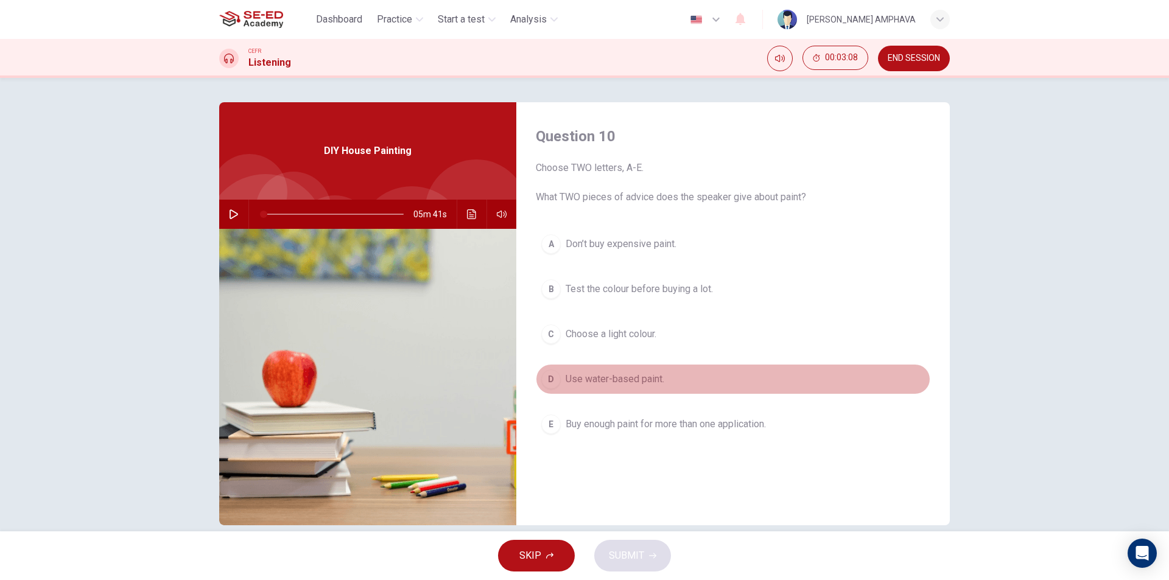
click at [595, 383] on span "Use water-based paint." at bounding box center [614, 379] width 99 height 15
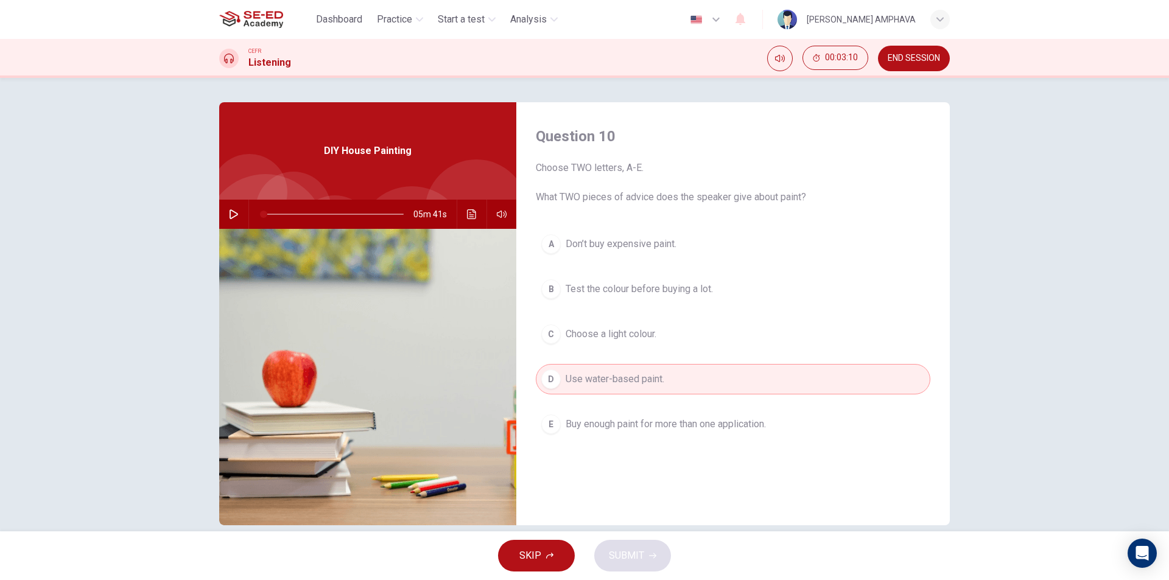
click at [641, 287] on span "Test the colour before buying a lot." at bounding box center [638, 289] width 147 height 15
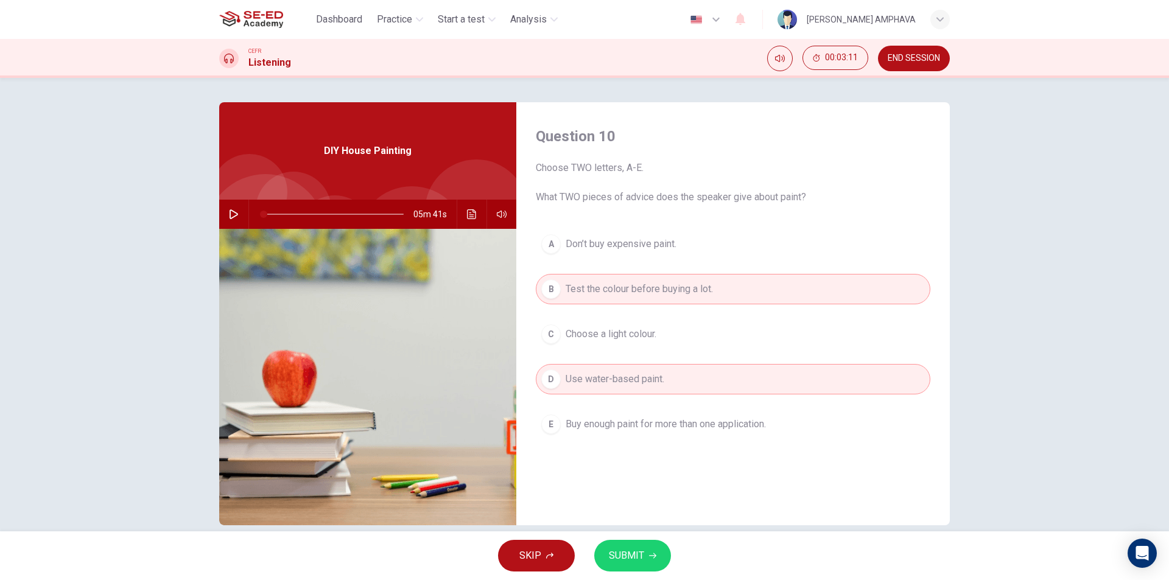
click at [649, 567] on button "SUBMIT" at bounding box center [632, 556] width 77 height 32
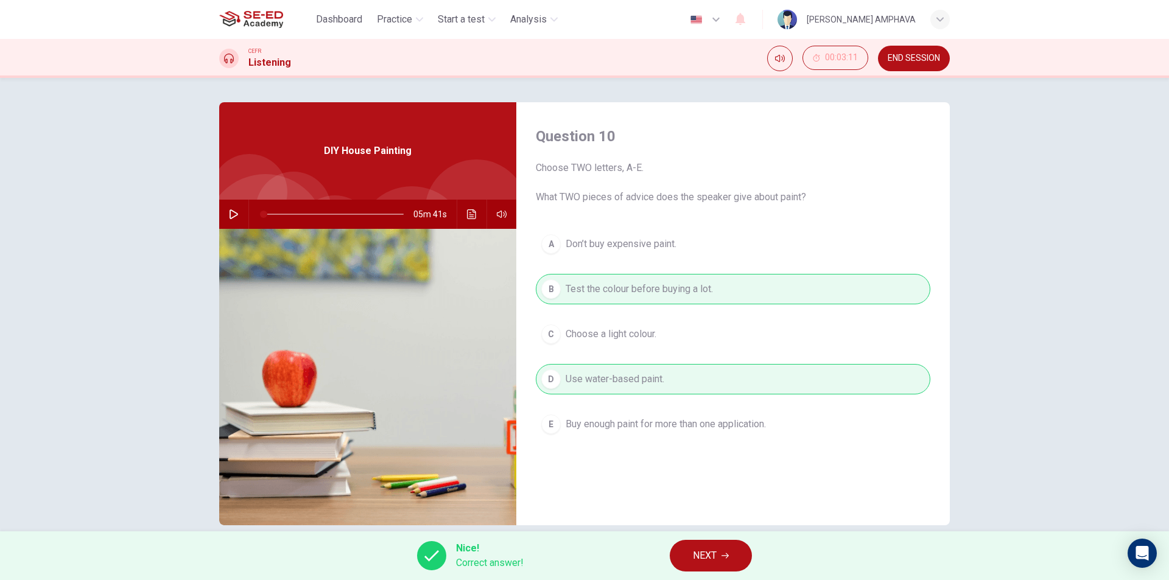
click at [696, 551] on span "NEXT" at bounding box center [705, 555] width 24 height 17
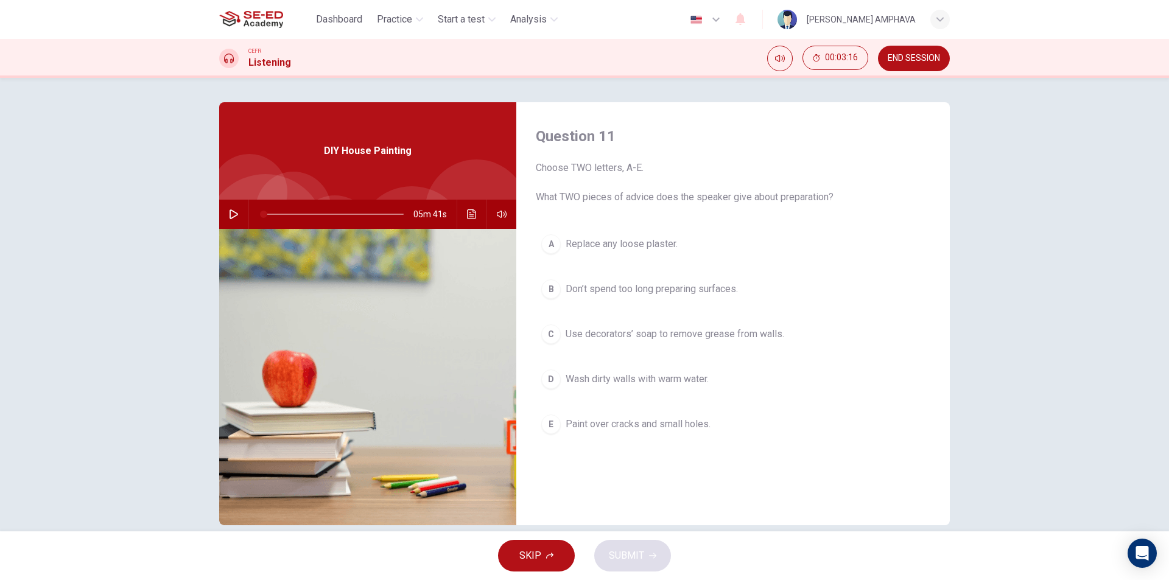
drag, startPoint x: 604, startPoint y: 250, endPoint x: 608, endPoint y: 258, distance: 9.5
click at [604, 250] on span "Replace any loose plaster." at bounding box center [621, 244] width 112 height 15
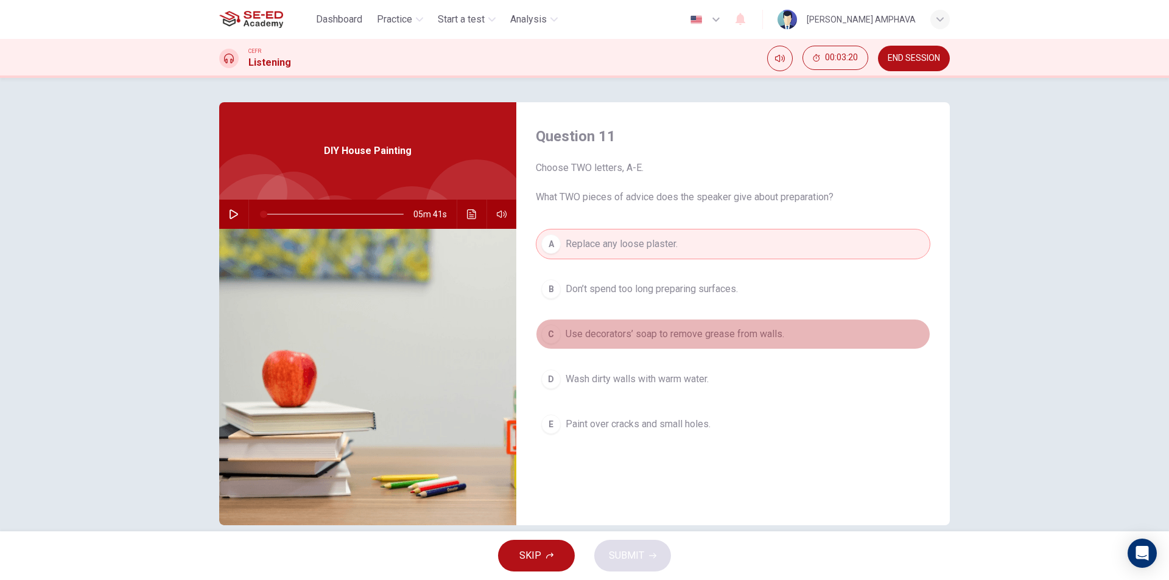
click at [644, 347] on button "C Use decorators’ soap to remove grease from walls." at bounding box center [733, 334] width 394 height 30
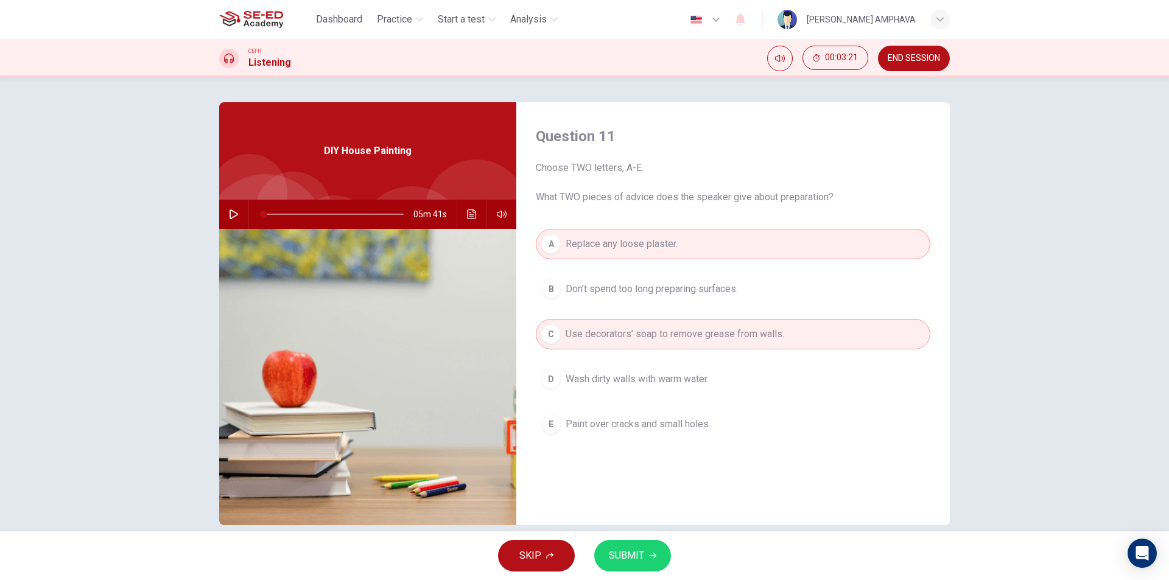
click at [639, 553] on span "SUBMIT" at bounding box center [626, 555] width 35 height 17
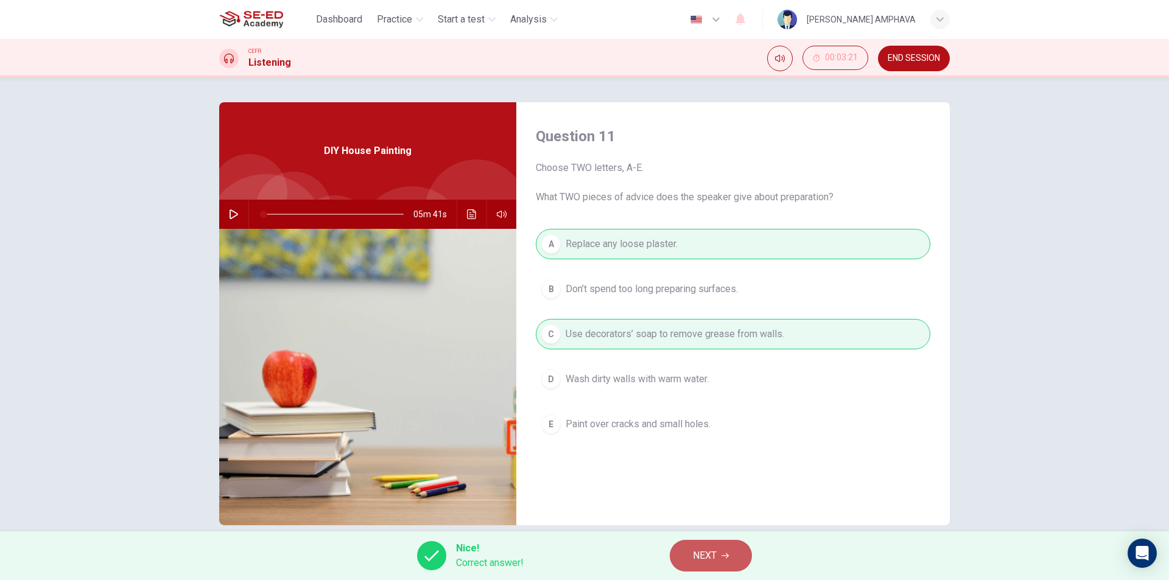
click at [718, 554] on button "NEXT" at bounding box center [711, 556] width 82 height 32
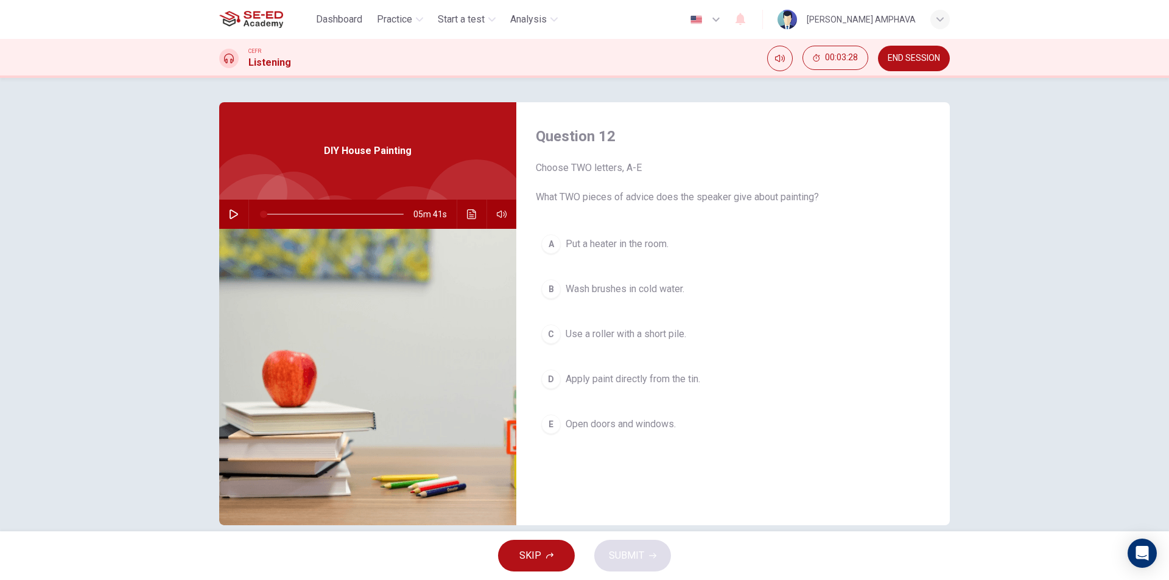
click at [605, 424] on span "Open doors and windows." at bounding box center [620, 424] width 110 height 15
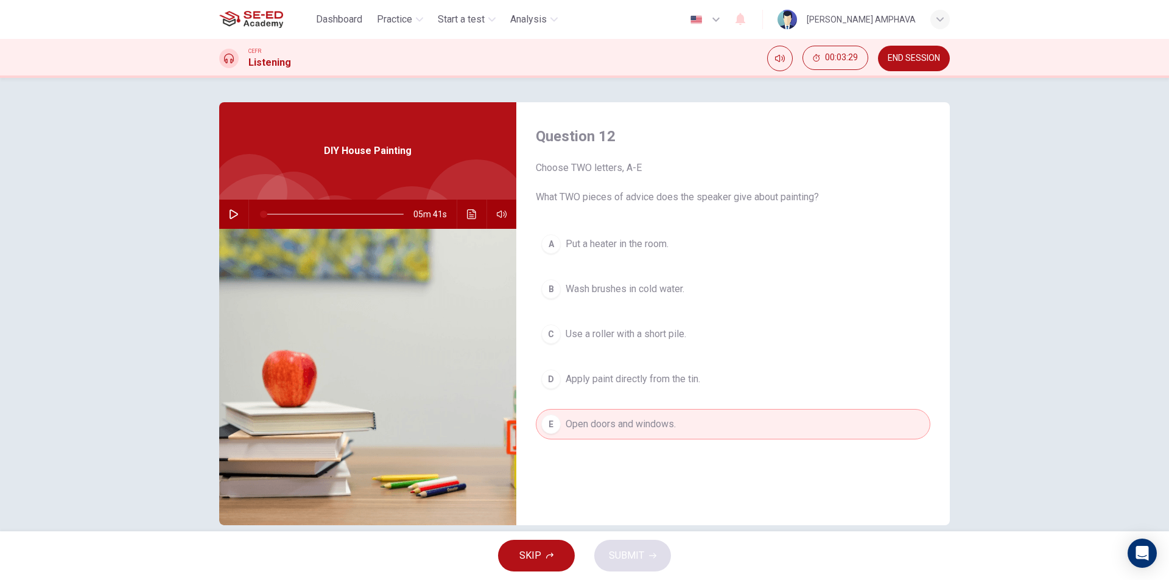
click at [637, 296] on button "B Wash brushes in cold water." at bounding box center [733, 289] width 394 height 30
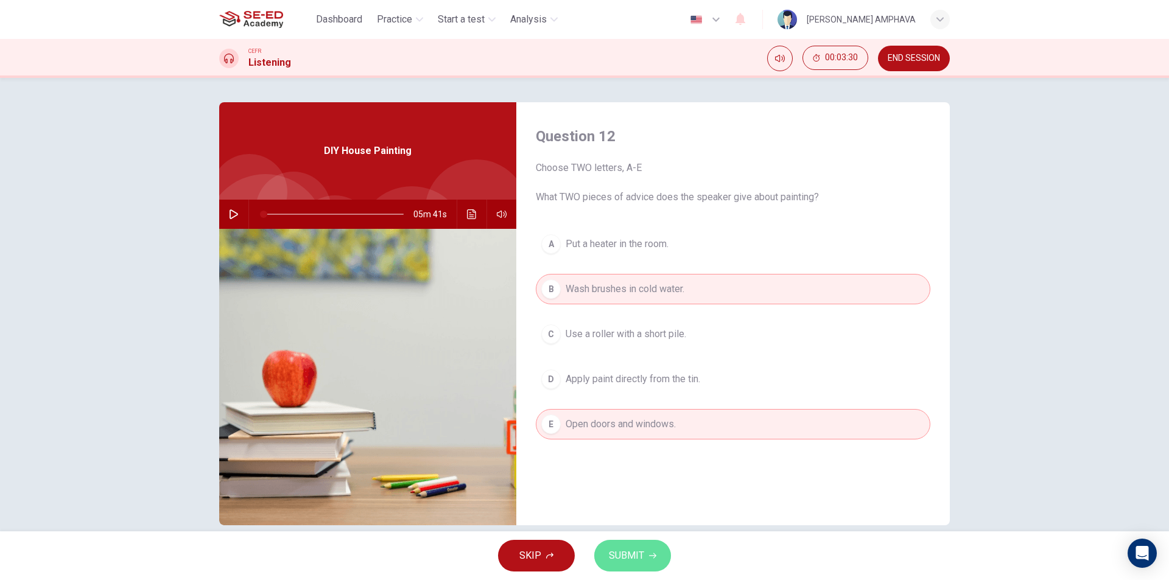
click at [624, 556] on span "SUBMIT" at bounding box center [626, 555] width 35 height 17
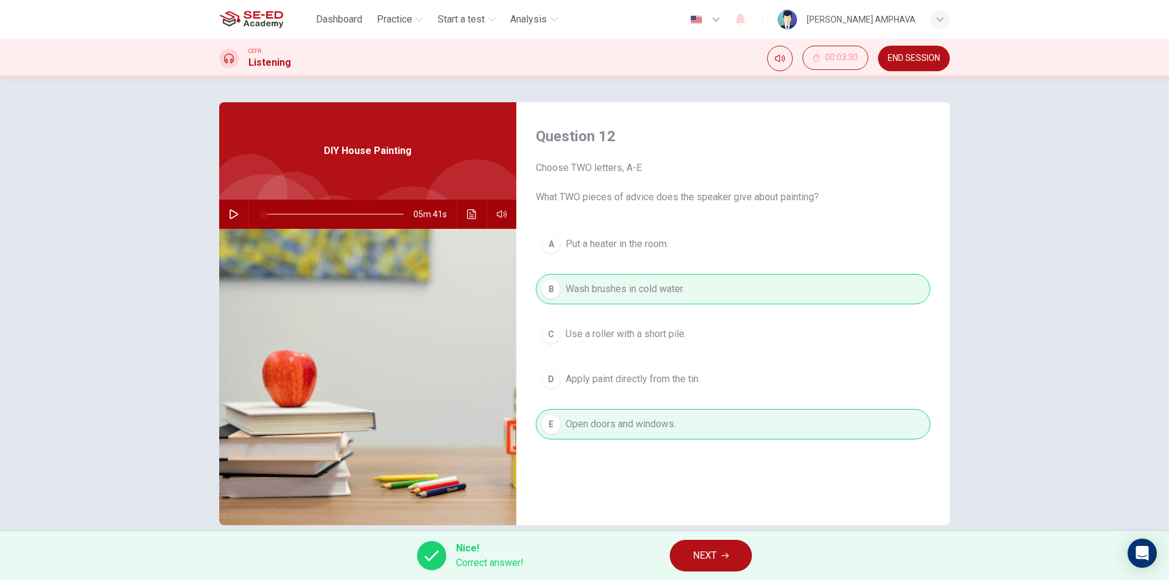
click at [673, 555] on button "NEXT" at bounding box center [711, 556] width 82 height 32
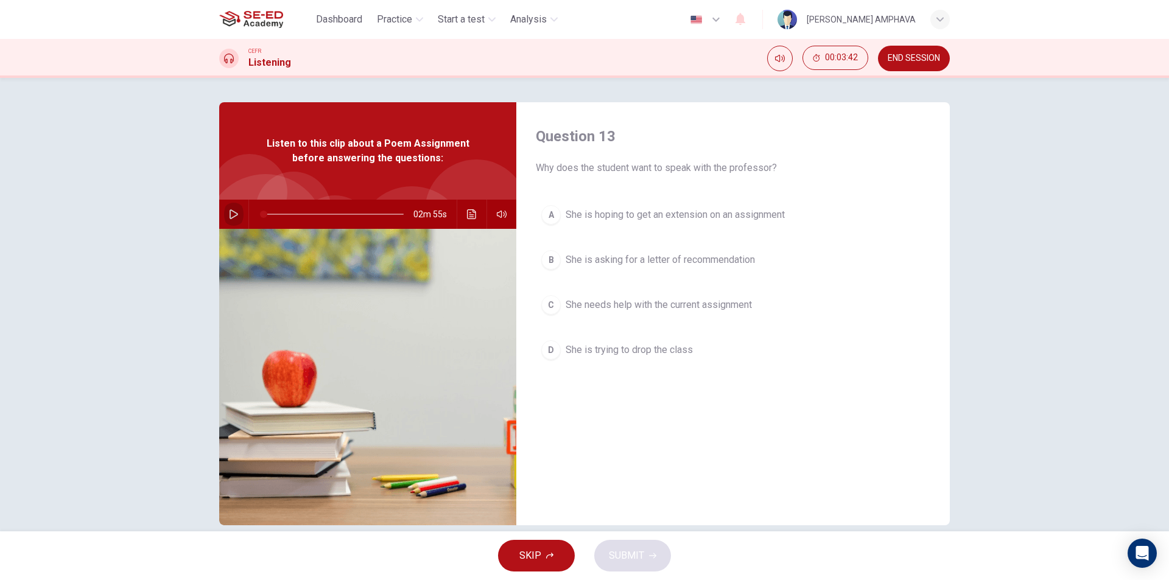
click at [236, 214] on button "button" at bounding box center [233, 214] width 19 height 29
type input "24"
drag, startPoint x: 928, startPoint y: 63, endPoint x: 642, endPoint y: 78, distance: 285.9
click at [926, 63] on button "END SESSION" at bounding box center [914, 59] width 72 height 26
